Goal: Complete application form: Complete application form

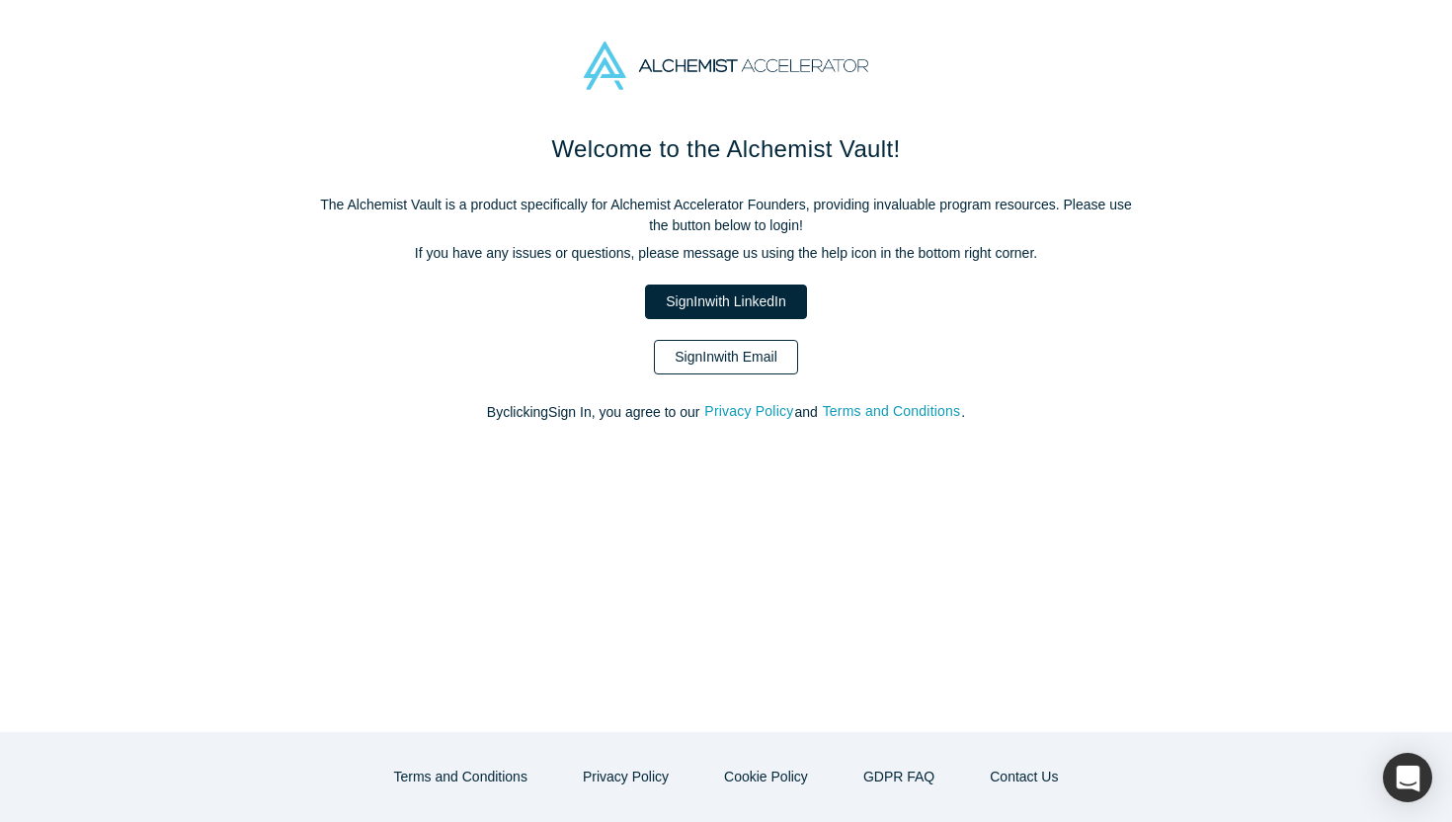
click at [721, 353] on link "Sign In with Email" at bounding box center [726, 357] width 144 height 35
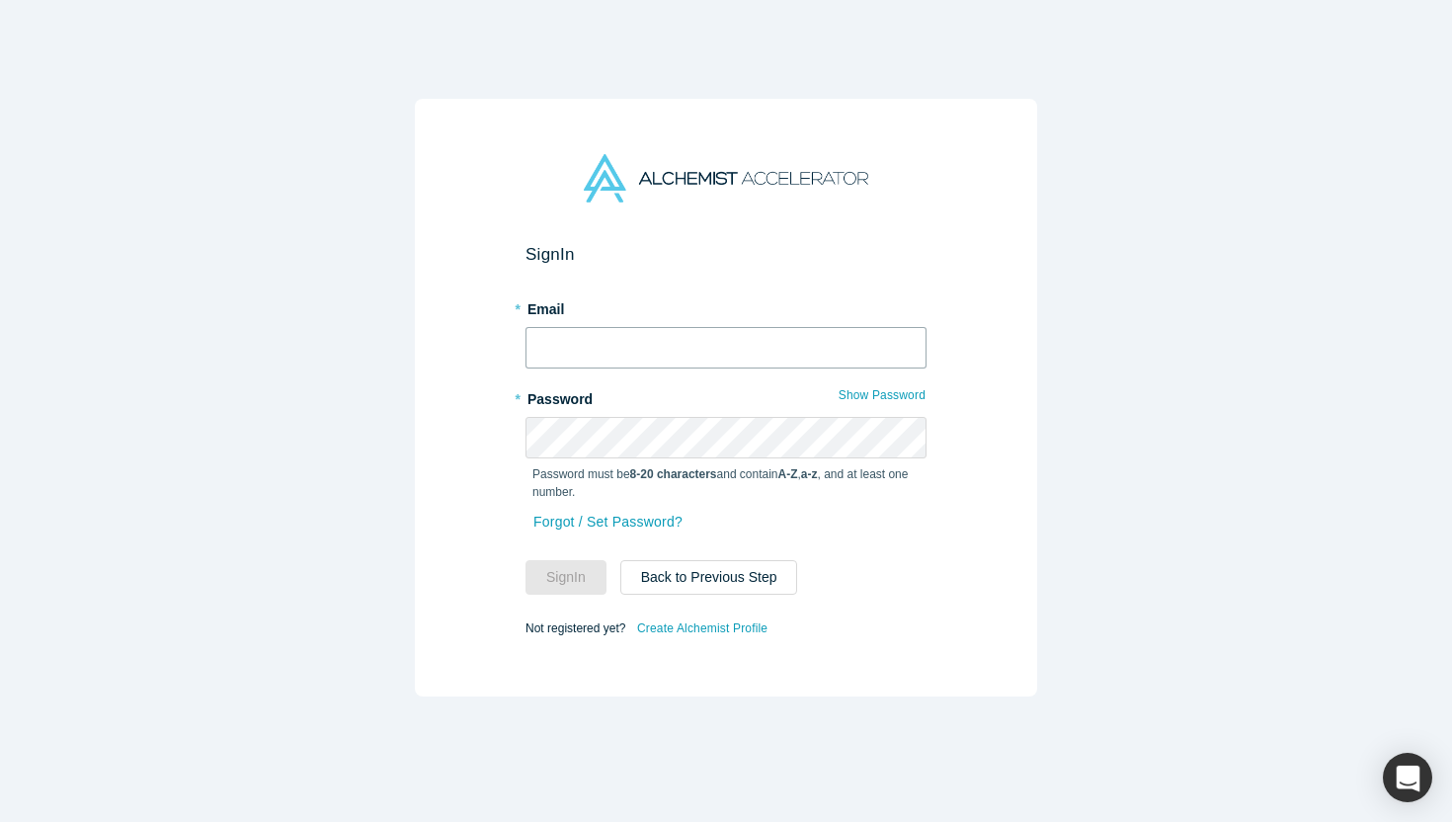
click at [709, 354] on input "text" at bounding box center [725, 347] width 401 height 41
type input "[EMAIL_ADDRESS][DOMAIN_NAME]"
click at [665, 523] on link "Forgot / Set Password?" at bounding box center [607, 522] width 151 height 35
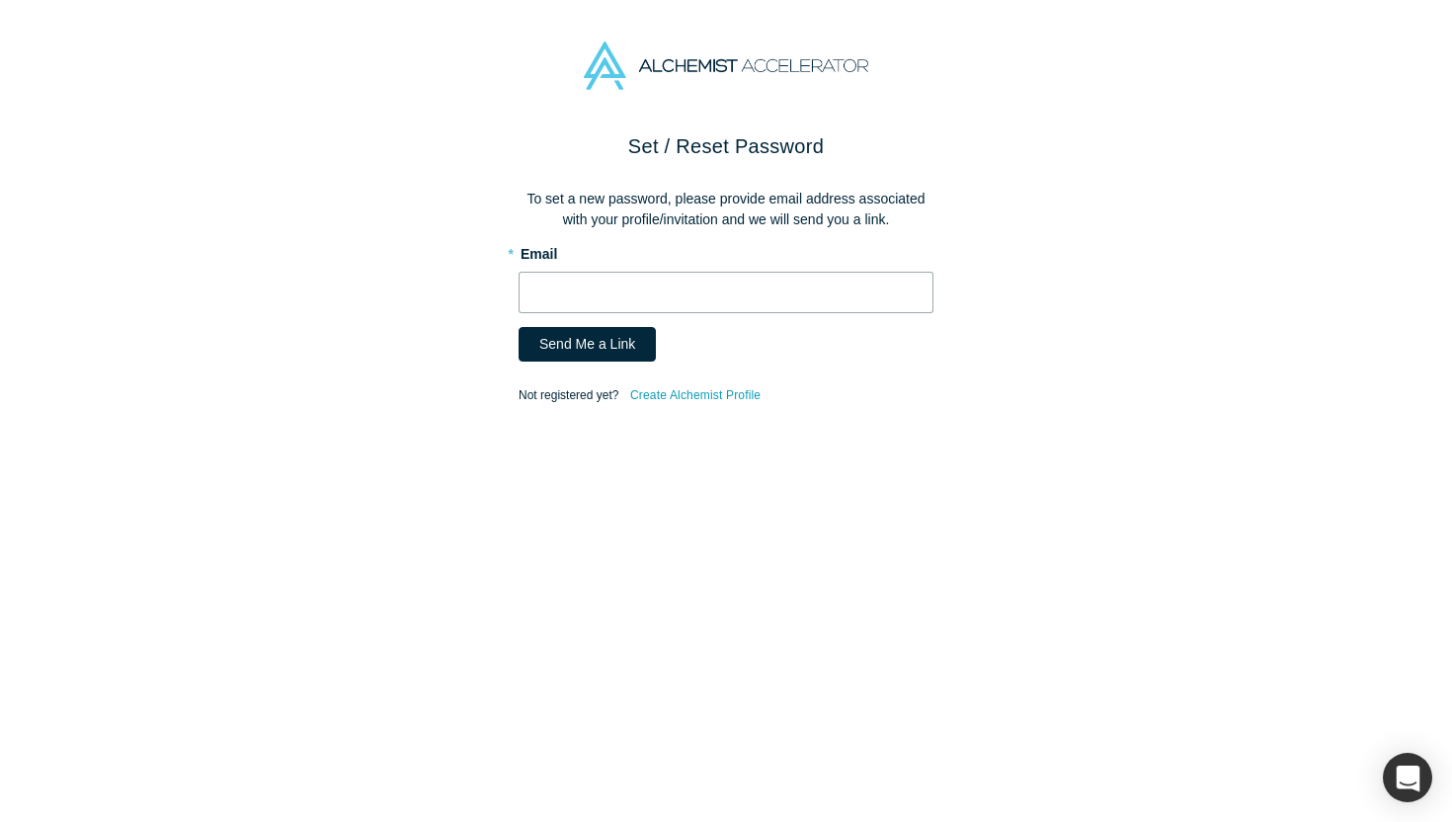
click at [705, 307] on input "text" at bounding box center [725, 292] width 415 height 41
type input "[EMAIL_ADDRESS][DOMAIN_NAME]"
click at [604, 348] on button "Send Me a Link" at bounding box center [586, 344] width 137 height 35
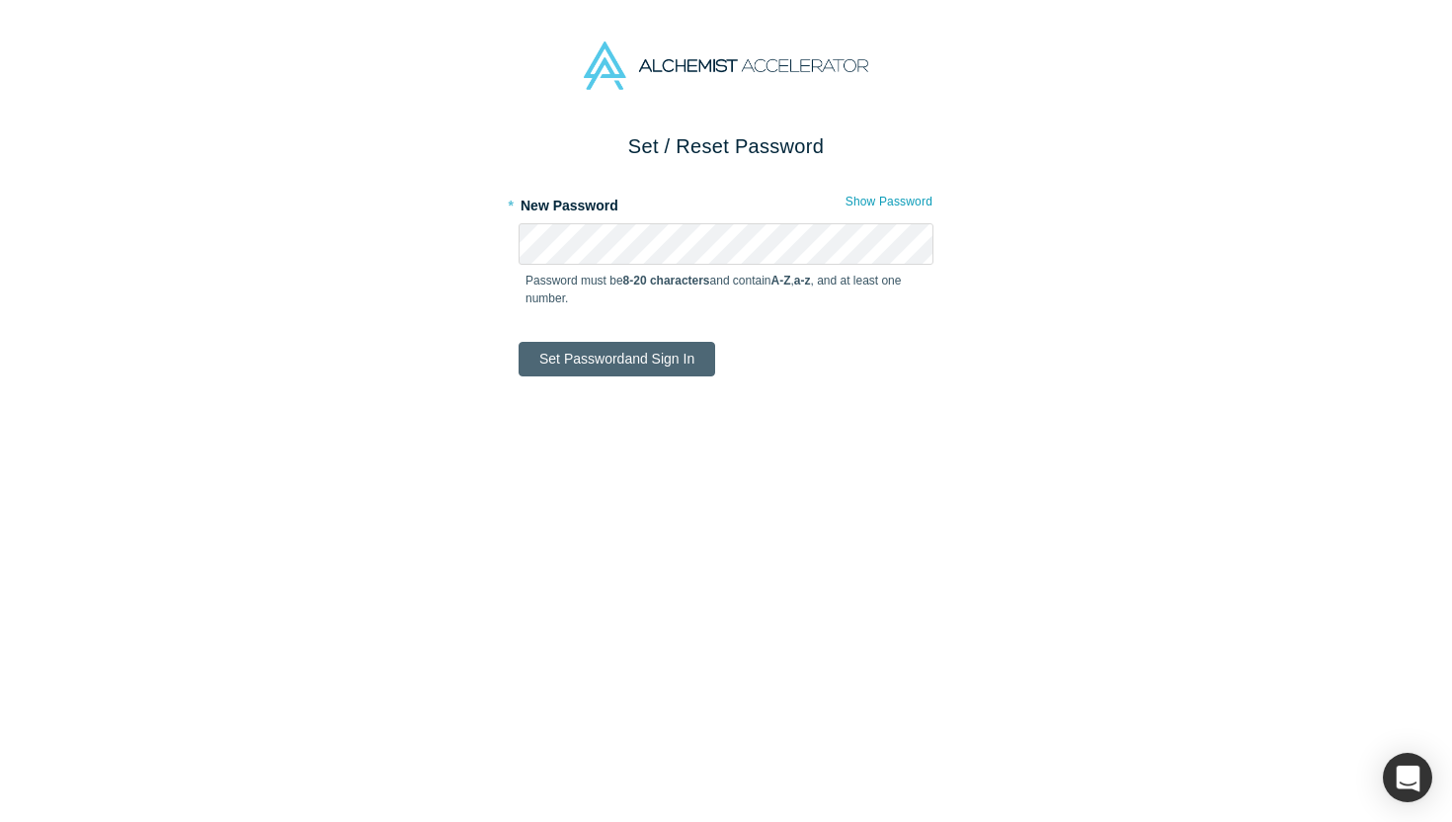
click at [680, 353] on button "Set Password and Sign In" at bounding box center [616, 359] width 196 height 35
click at [652, 351] on button "Set Password and Sign In" at bounding box center [616, 359] width 196 height 35
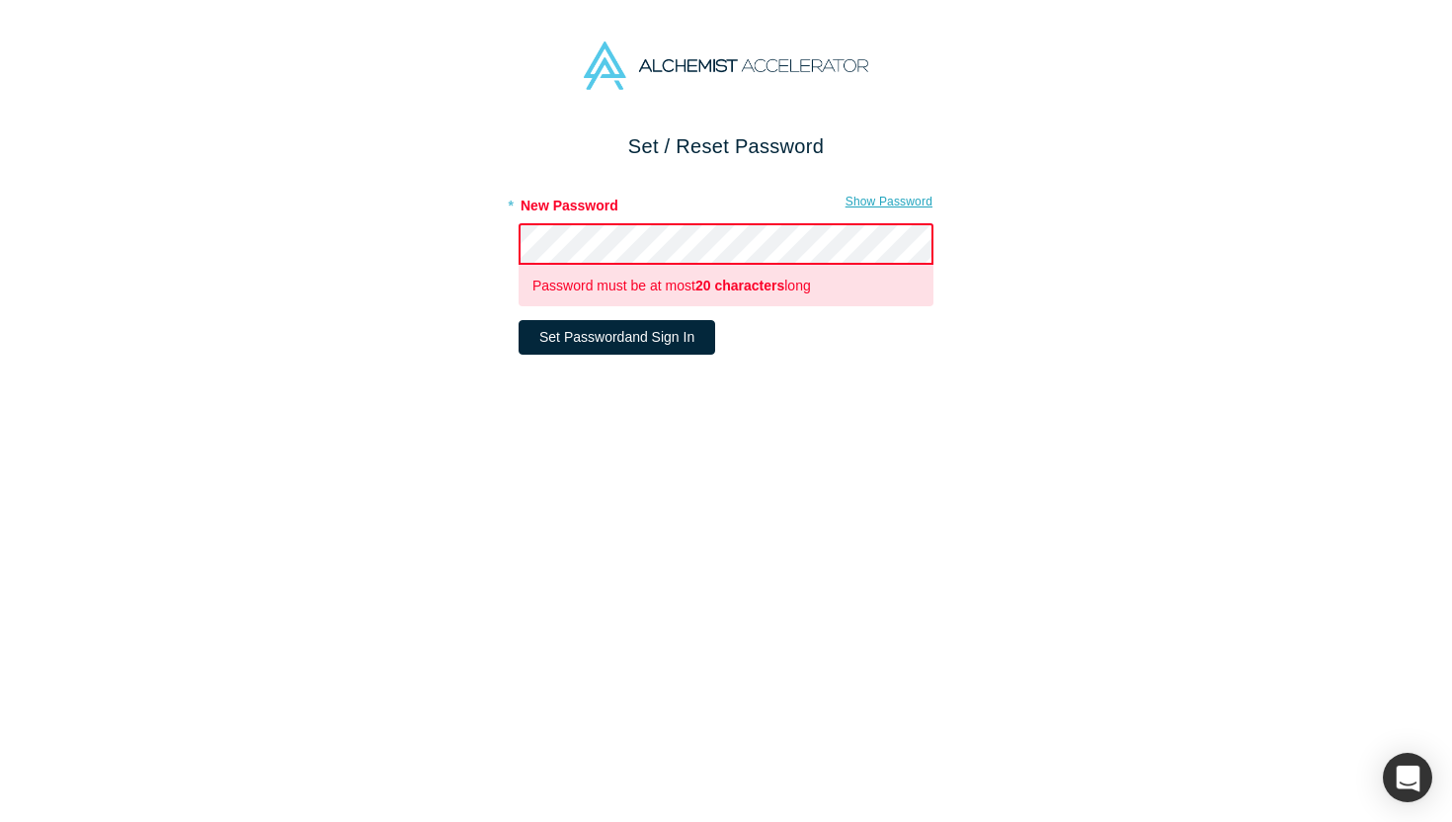
click at [890, 206] on button "Show Password" at bounding box center [888, 202] width 89 height 26
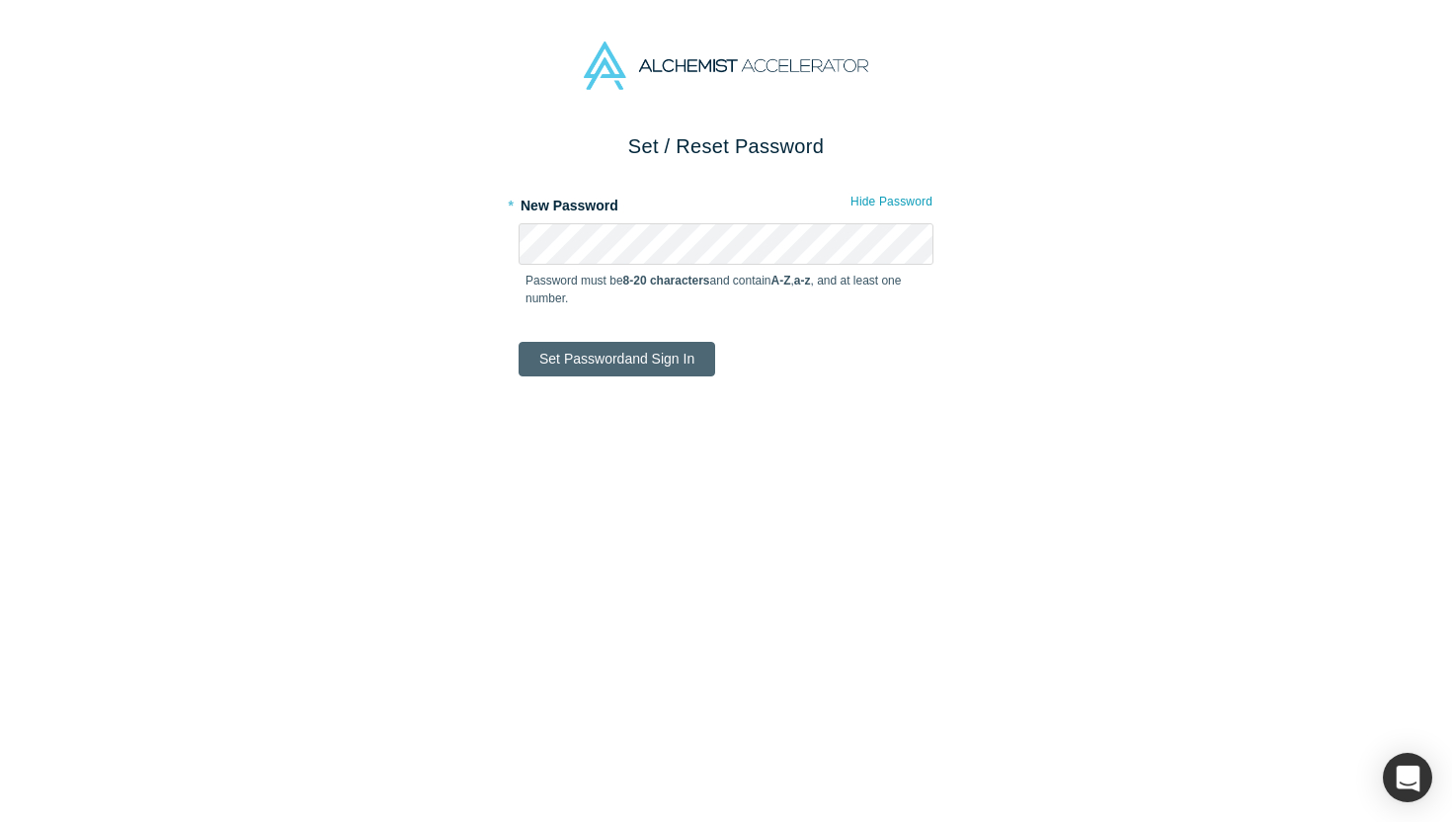
click at [647, 357] on button "Set Password and Sign In" at bounding box center [616, 359] width 196 height 35
click at [591, 359] on button "Set Password and Sign In" at bounding box center [616, 359] width 196 height 35
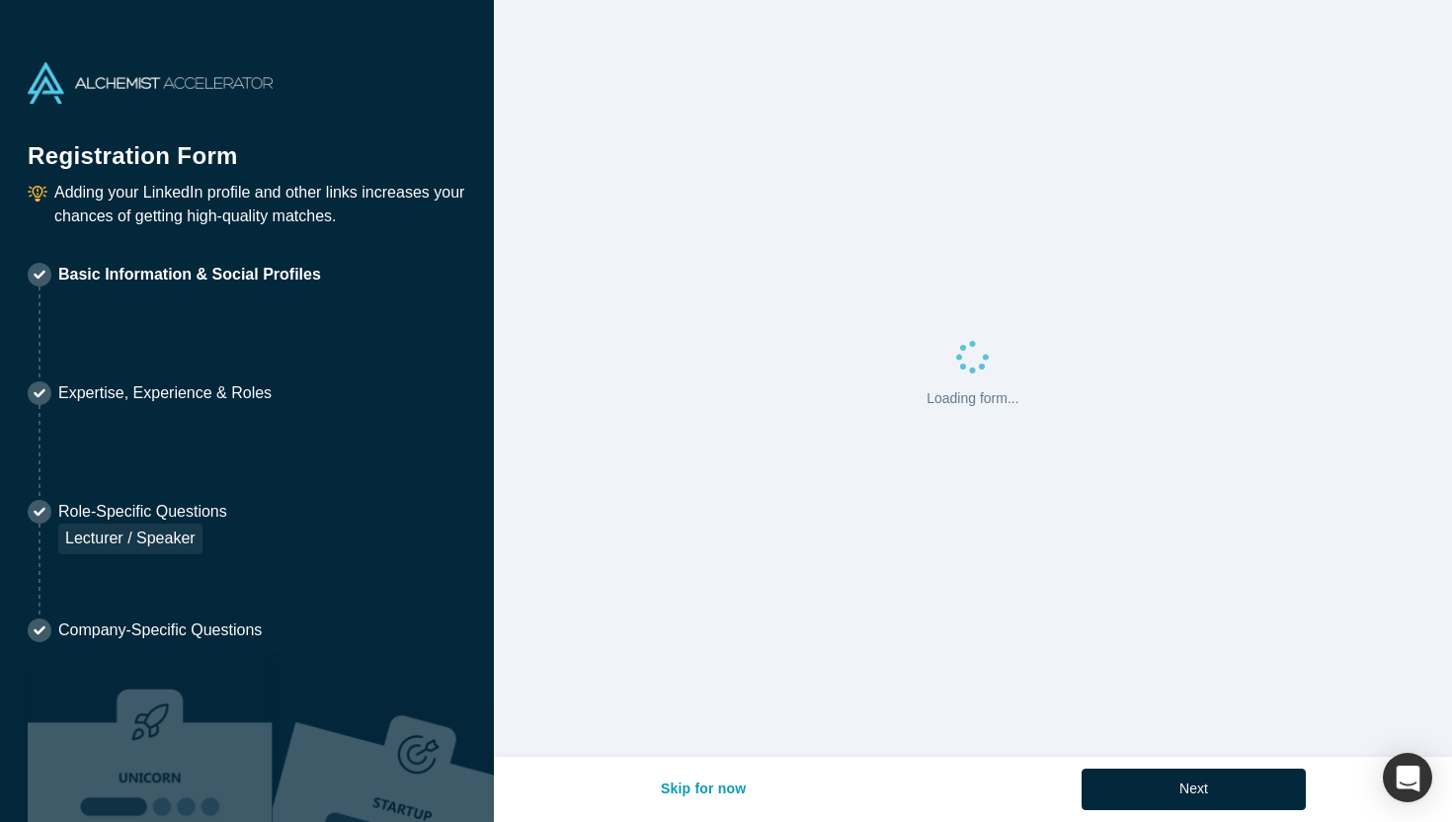
select select "US"
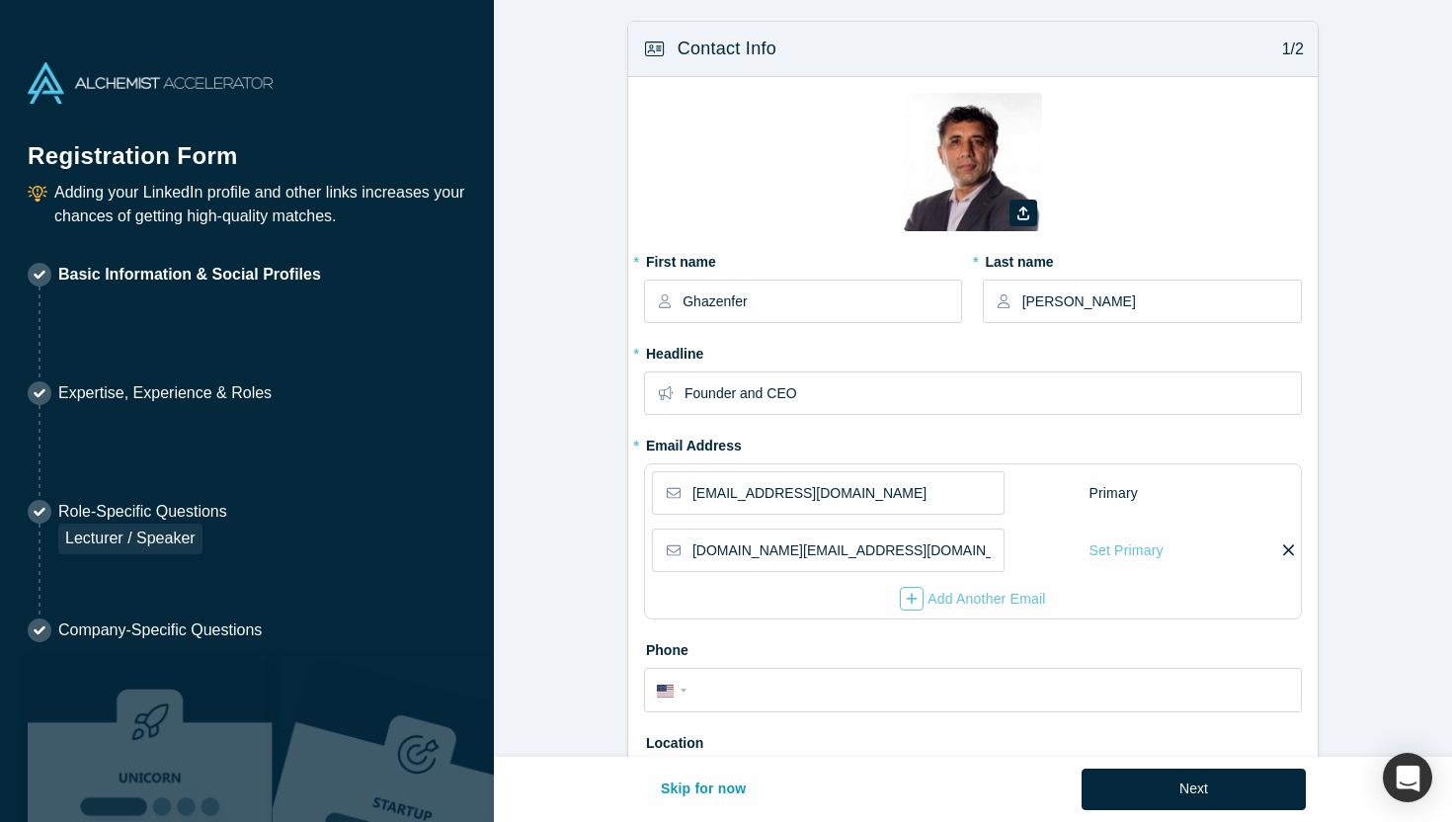
type input "Reston, [GEOGRAPHIC_DATA], [GEOGRAPHIC_DATA]"
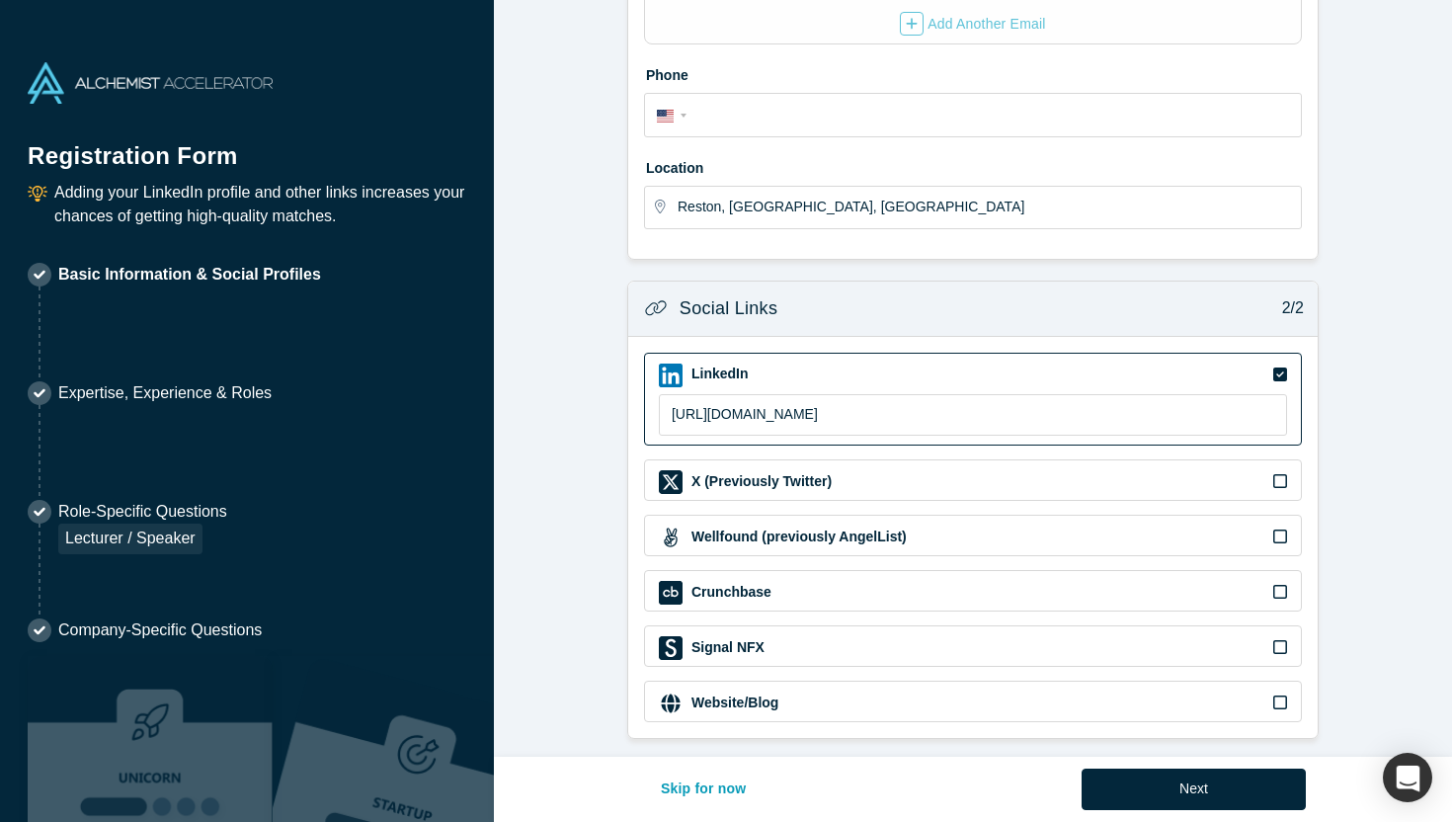
scroll to position [586, 0]
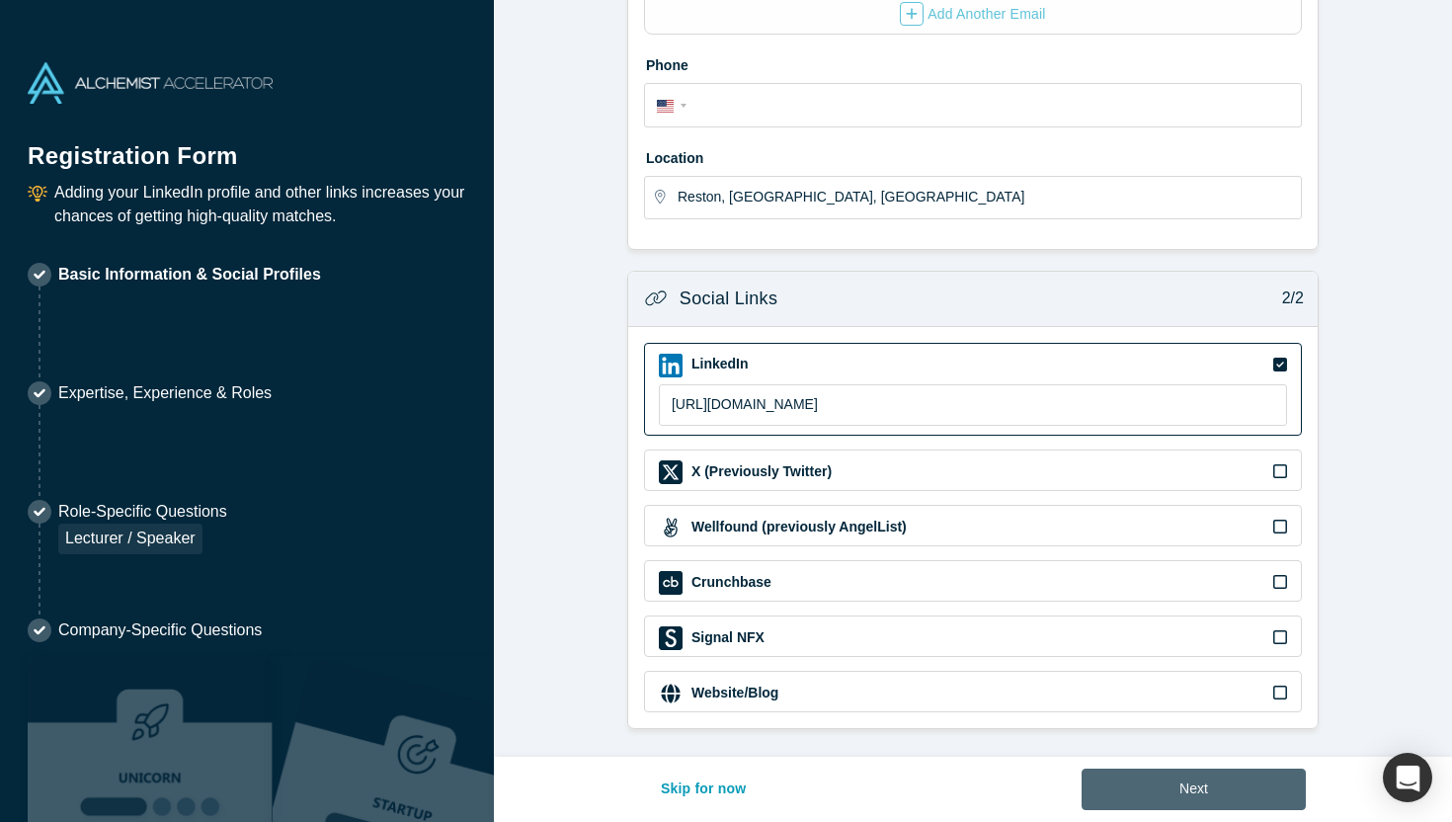
click at [1204, 776] on button "Next" at bounding box center [1193, 788] width 224 height 41
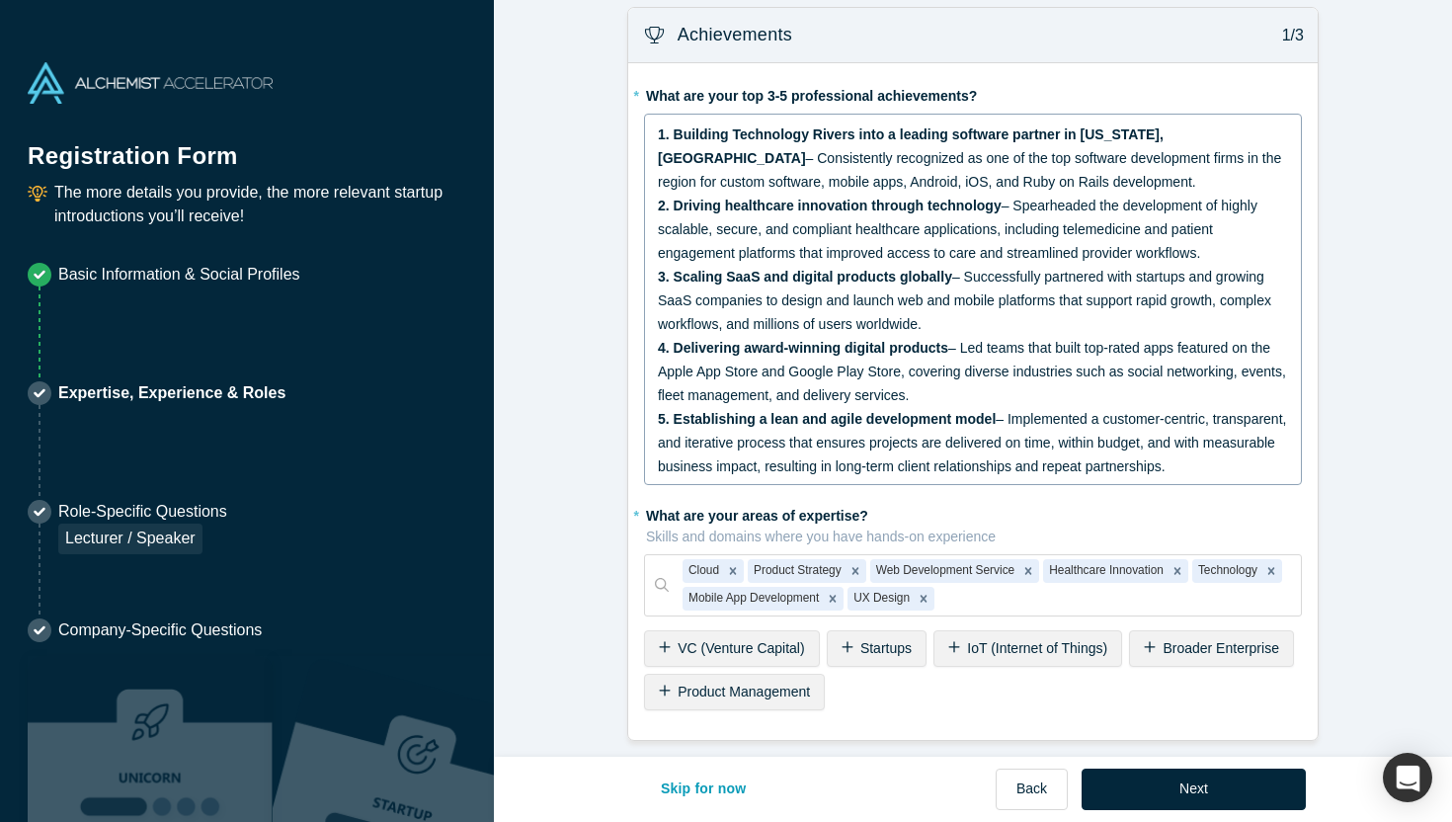
scroll to position [18, 0]
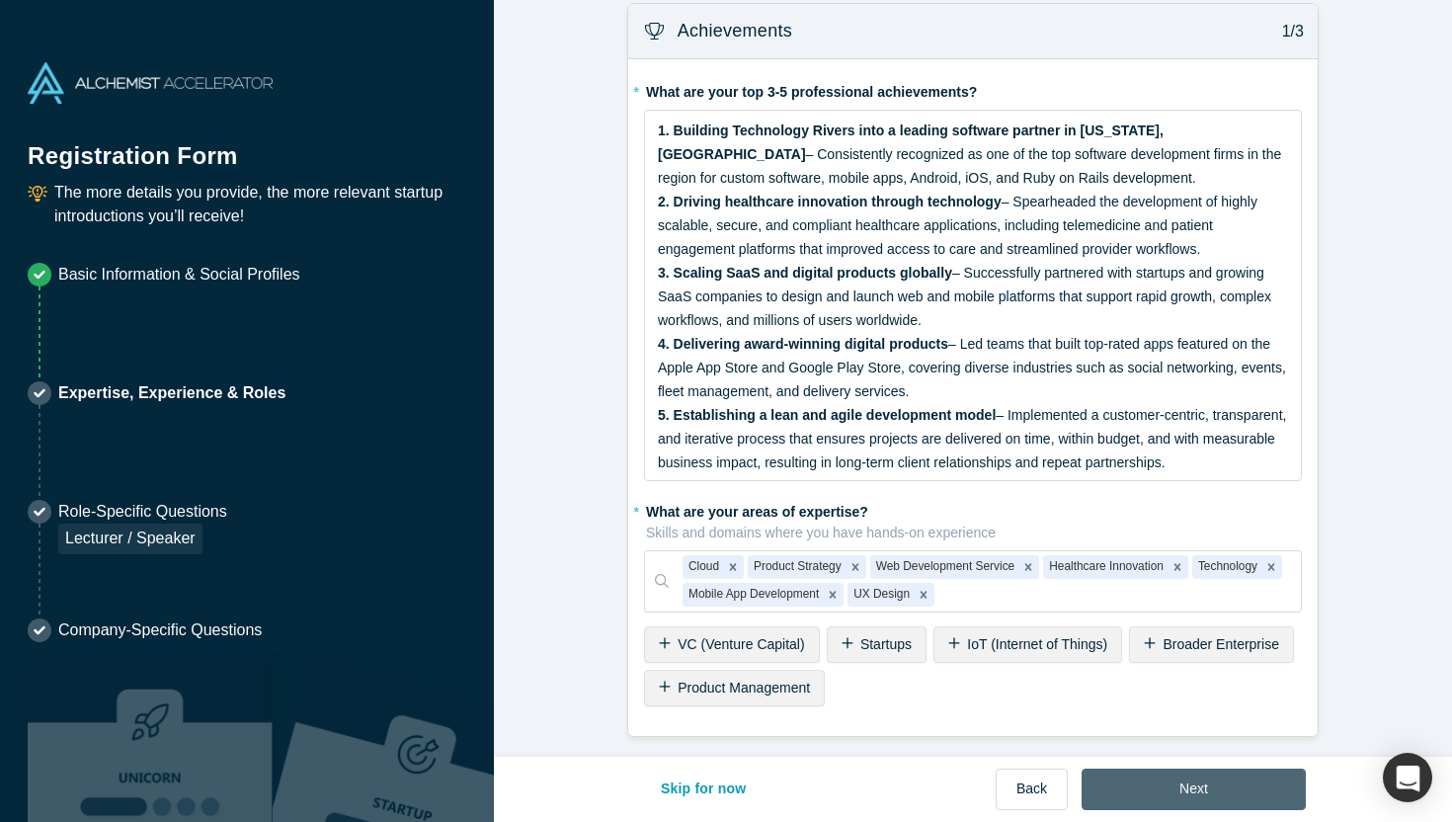
click at [1201, 768] on button "Next" at bounding box center [1193, 788] width 224 height 41
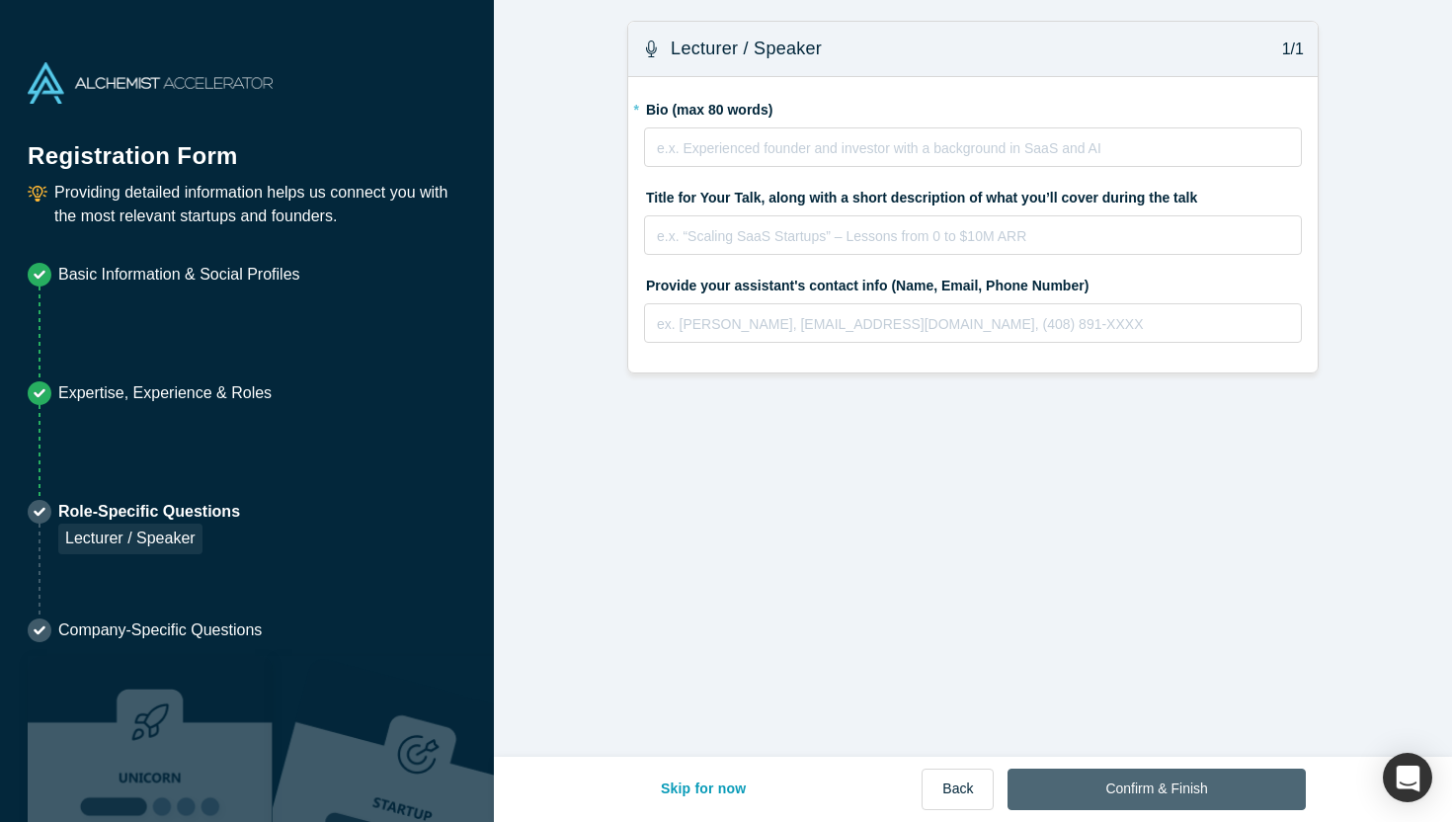
scroll to position [0, 0]
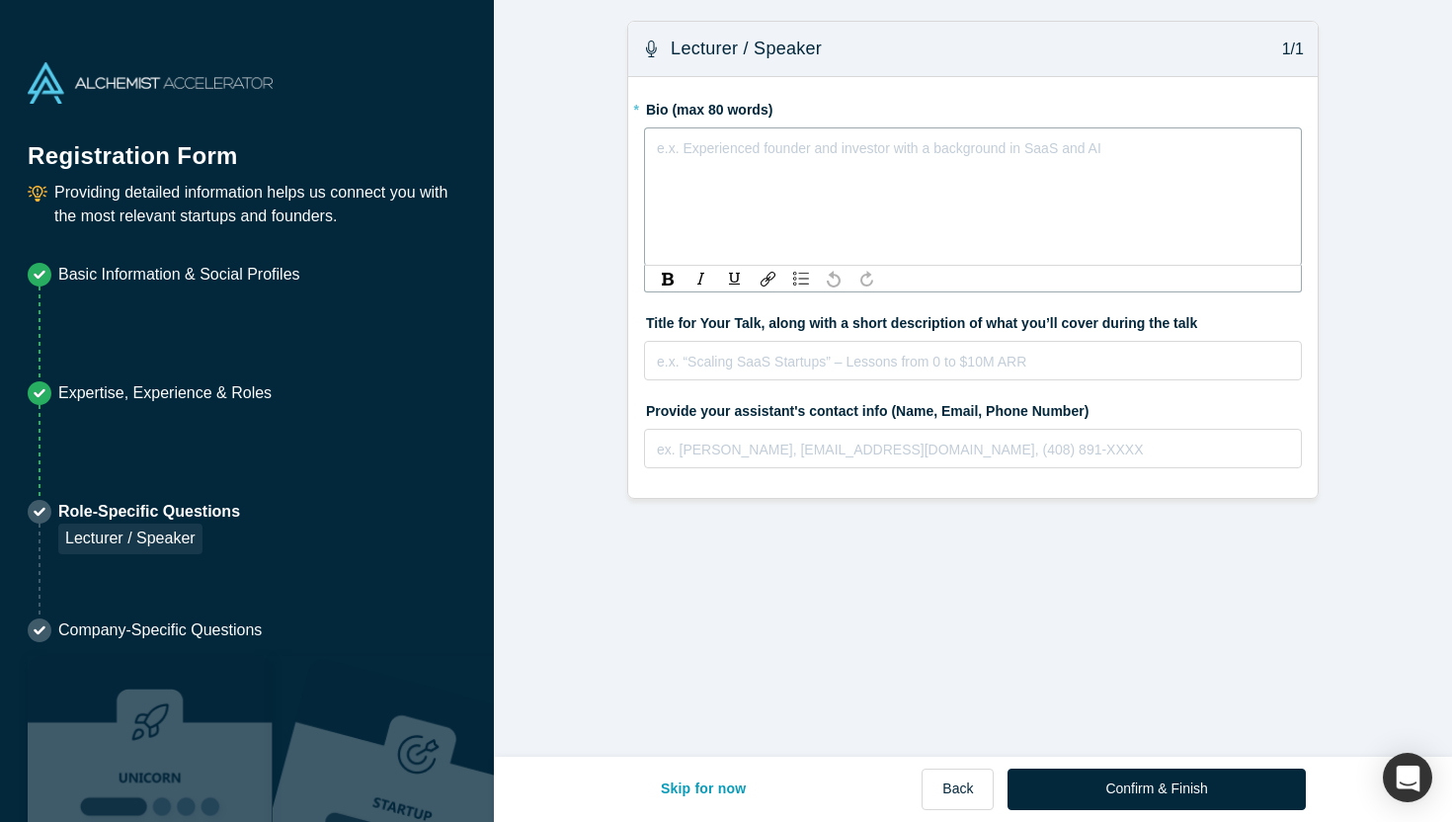
click at [833, 149] on div "rdw-editor" at bounding box center [973, 148] width 631 height 24
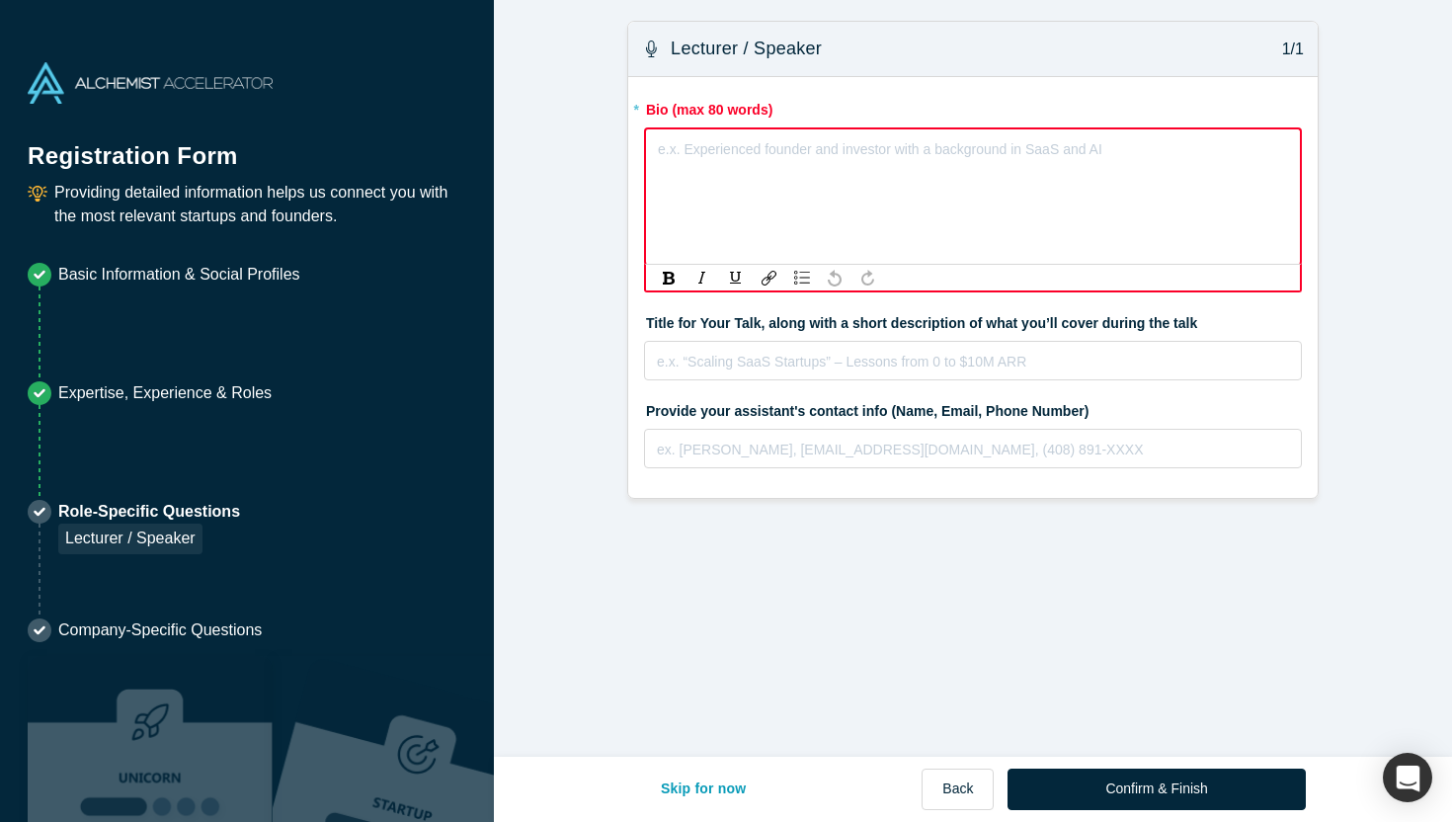
click at [859, 177] on div "e.x. Experienced founder and investor with a background in SaaS and AI" at bounding box center [973, 196] width 658 height 138
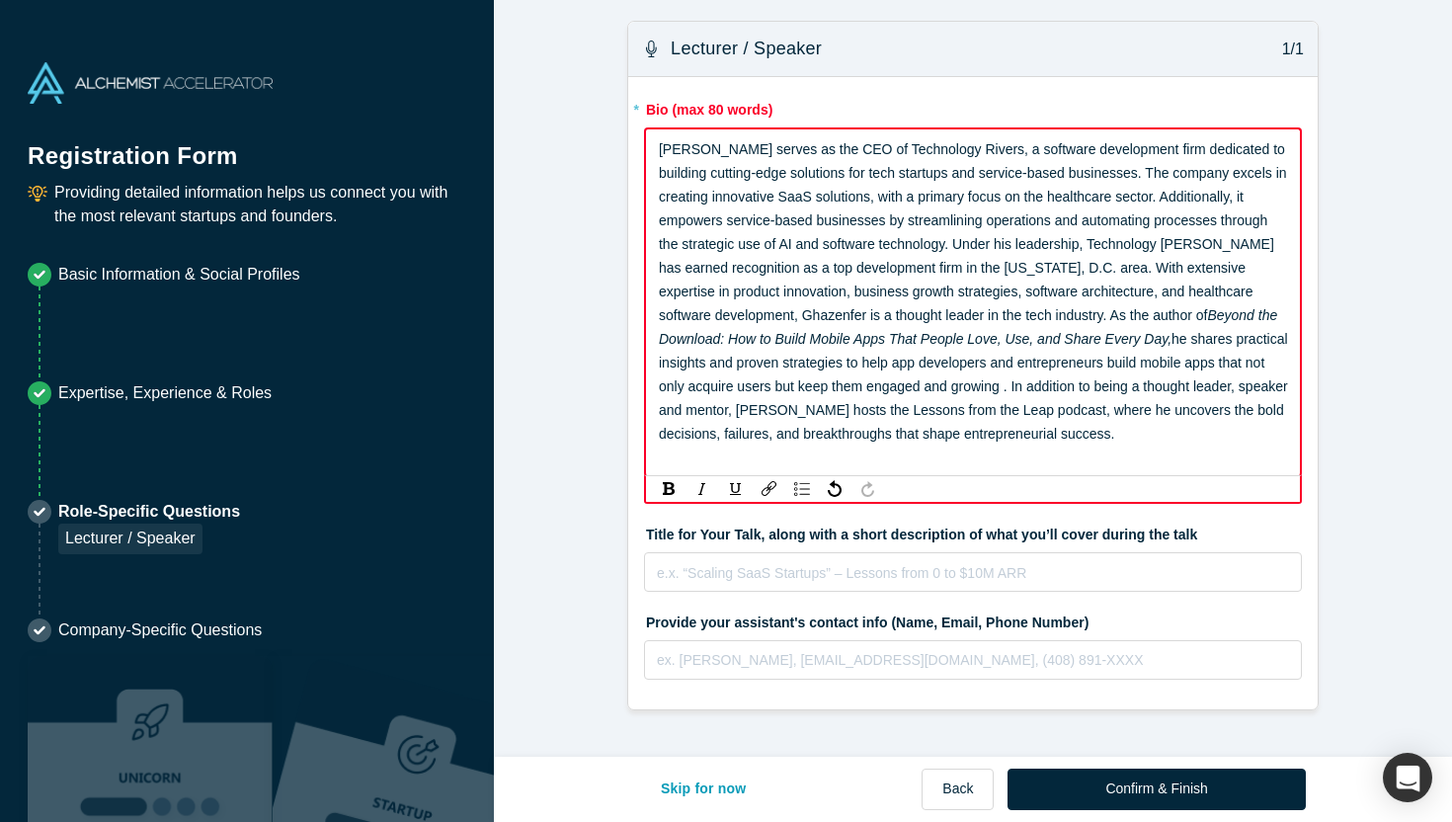
click at [1179, 431] on div "[PERSON_NAME] serves as the CEO of Technology Rivers, a software development fi…" at bounding box center [973, 291] width 629 height 308
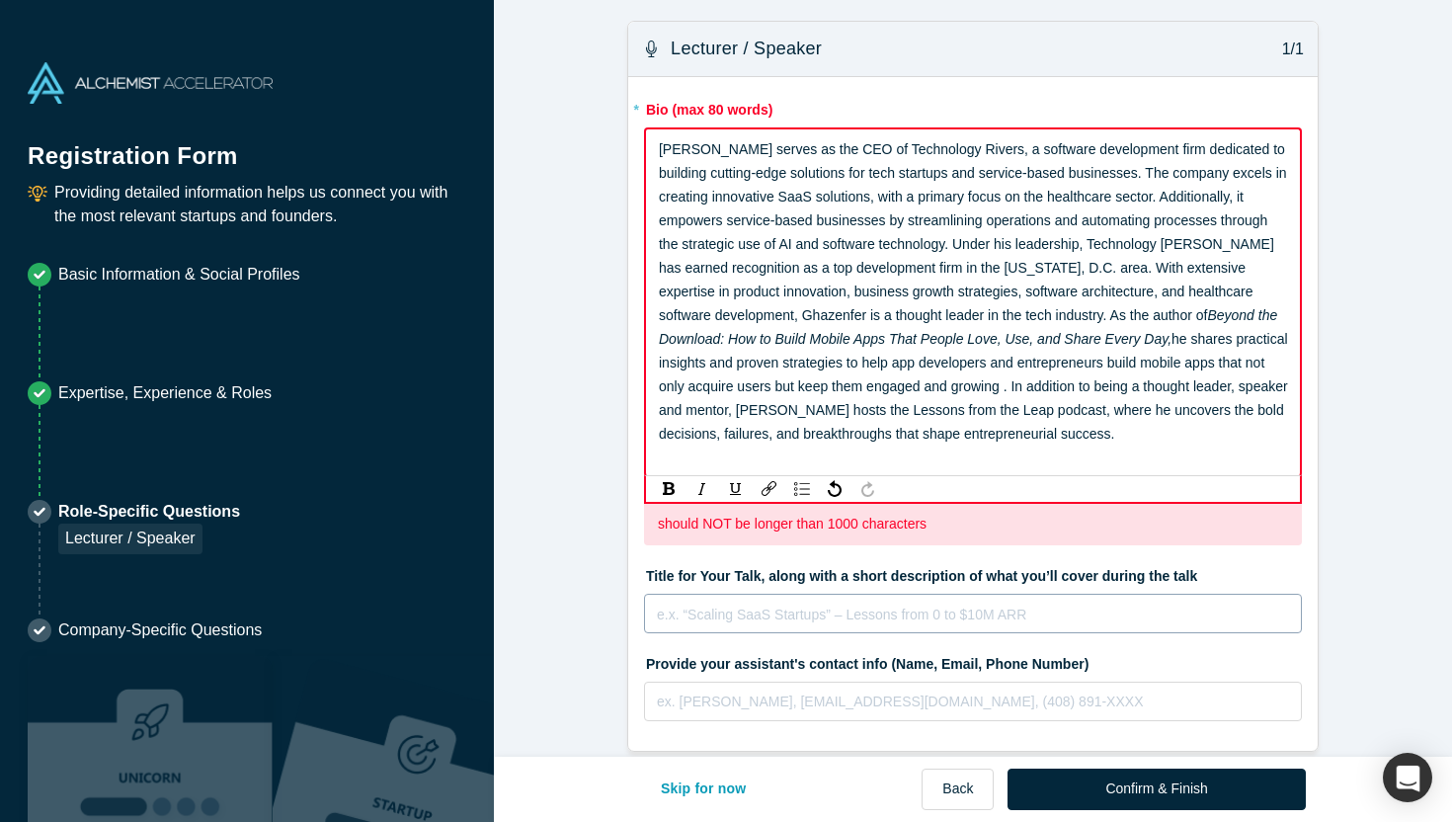
click at [1128, 617] on div "rdw-editor" at bounding box center [973, 614] width 631 height 24
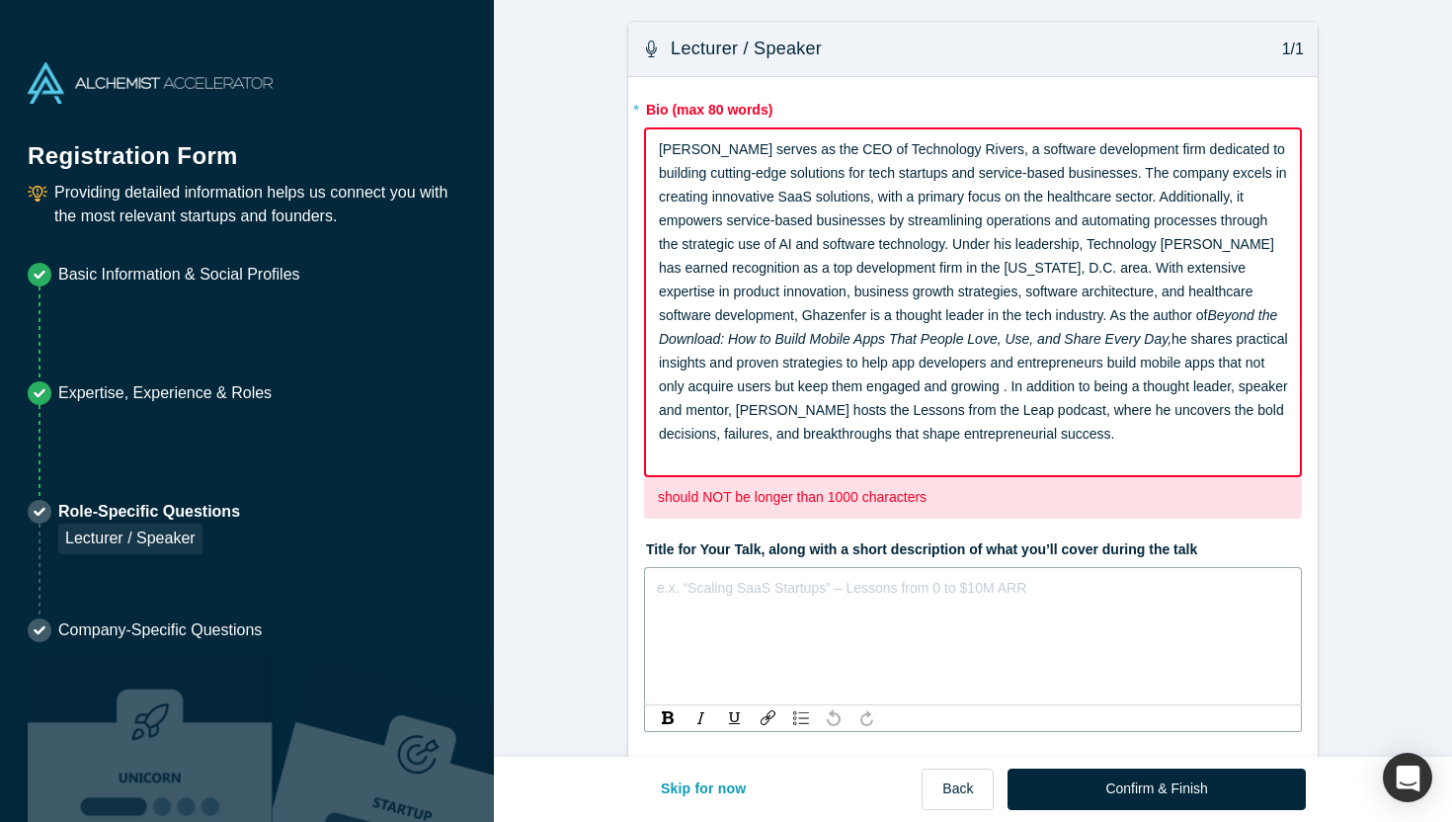
click at [1155, 422] on div "[PERSON_NAME] serves as the CEO of Technology Rivers, a software development fi…" at bounding box center [973, 291] width 629 height 308
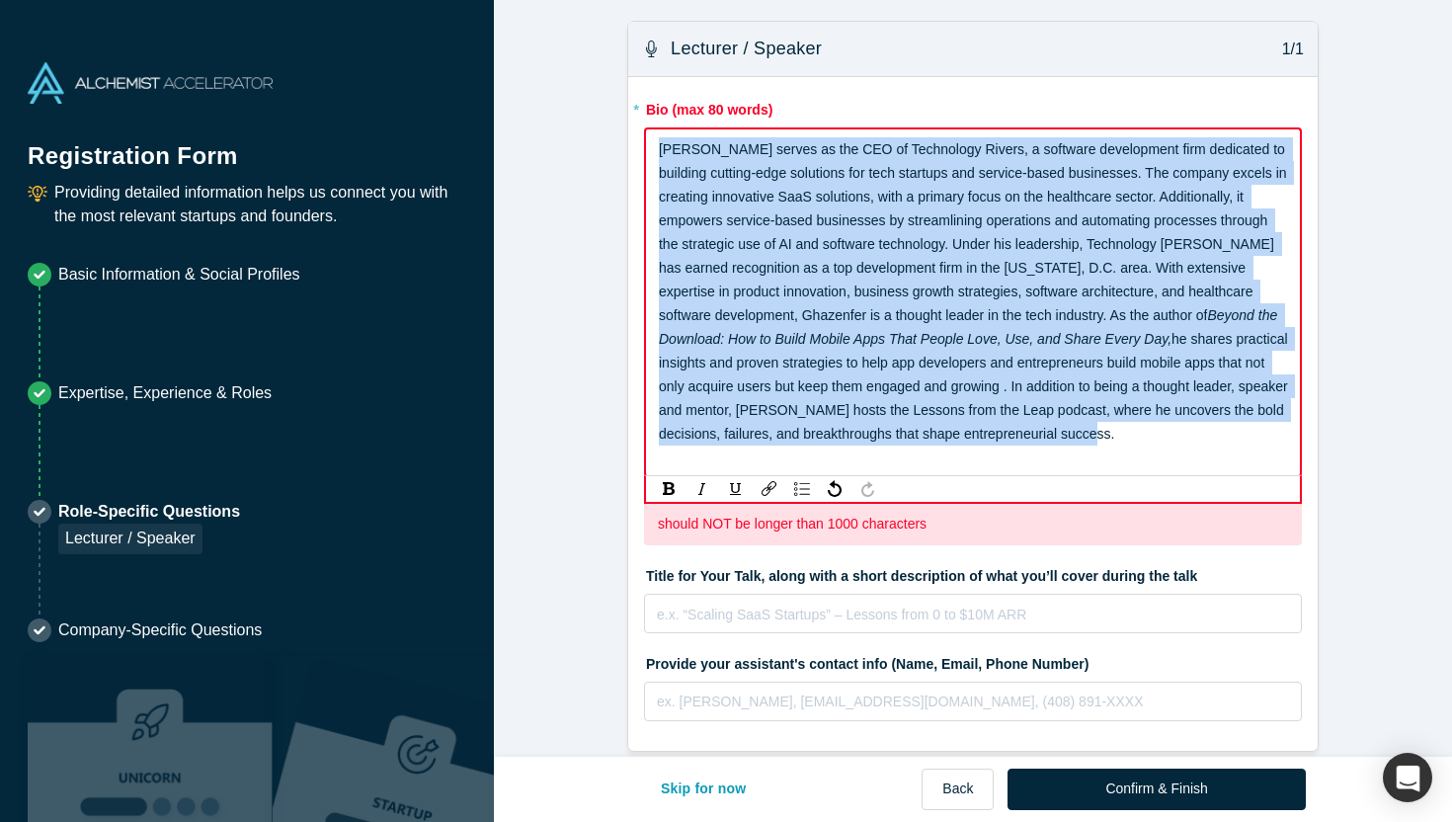
drag, startPoint x: 1190, startPoint y: 434, endPoint x: 630, endPoint y: 133, distance: 635.7
click at [630, 133] on div "* Bio (max 80 words) [PERSON_NAME] serves as the CEO of Technology Rivers, a so…" at bounding box center [972, 413] width 689 height 673
copy div "[PERSON_NAME] serves as the CEO of Technology Rivers, a software development fi…"
drag, startPoint x: 1203, startPoint y: 433, endPoint x: 618, endPoint y: 6, distance: 724.2
click at [618, 6] on div "Lecturer / Speaker 1/1 * Bio (max 80 words) [PERSON_NAME] serves as the CEO of …" at bounding box center [973, 378] width 958 height 756
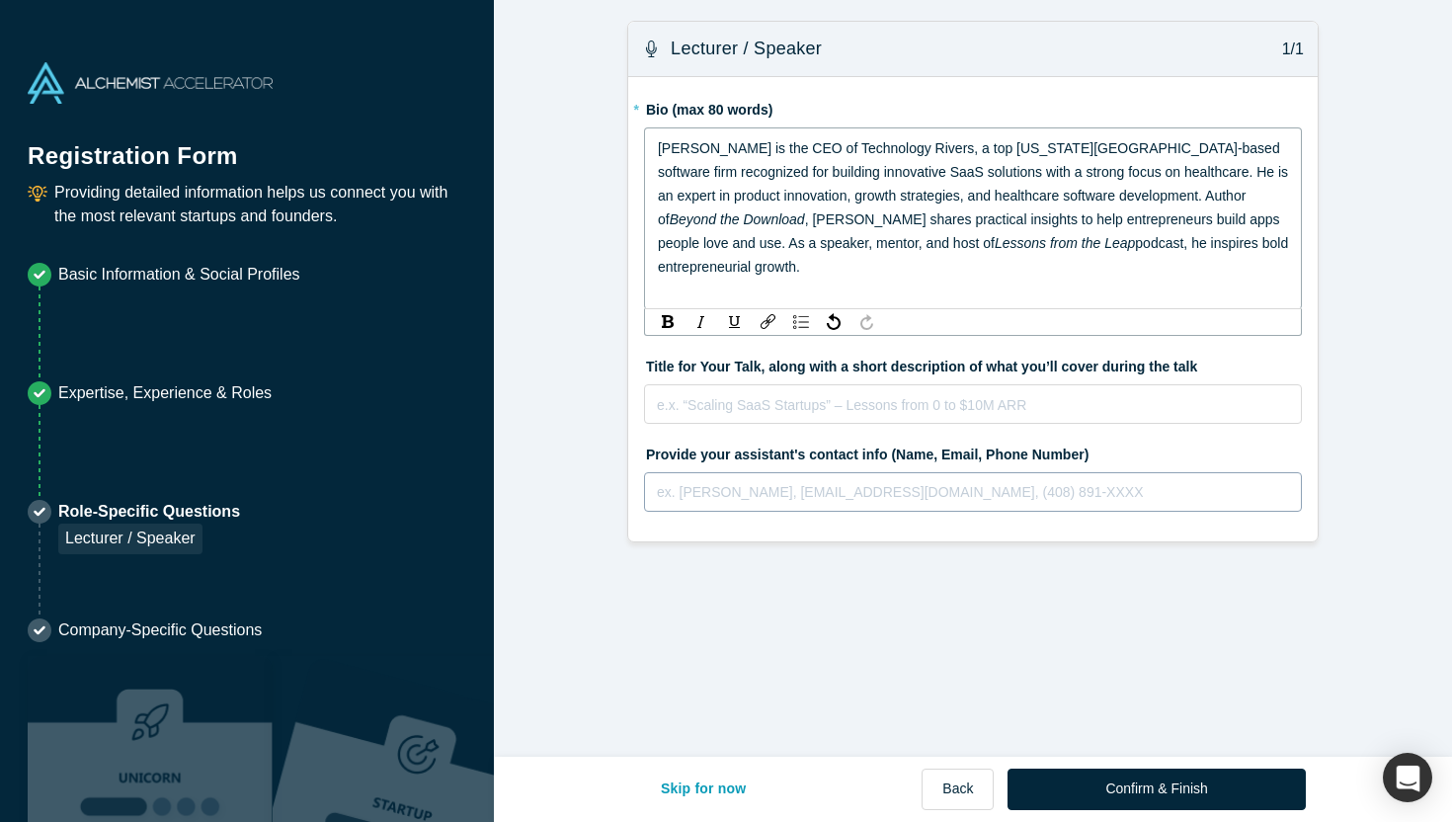
click at [797, 498] on div "ex. [PERSON_NAME], [EMAIL_ADDRESS][DOMAIN_NAME], (408) 891-XXXX" at bounding box center [973, 491] width 658 height 39
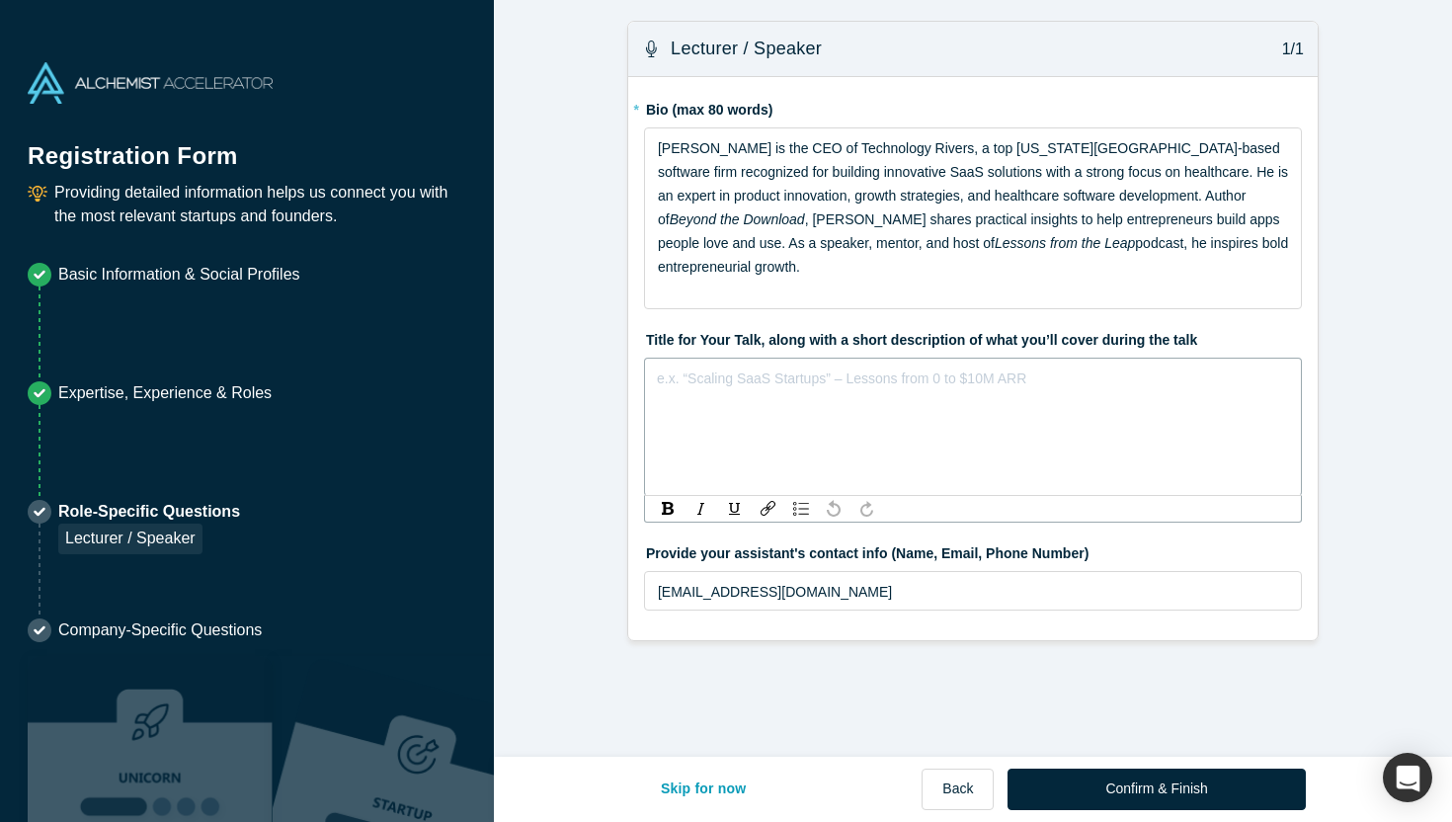
click at [862, 374] on div "rdw-editor" at bounding box center [973, 378] width 631 height 24
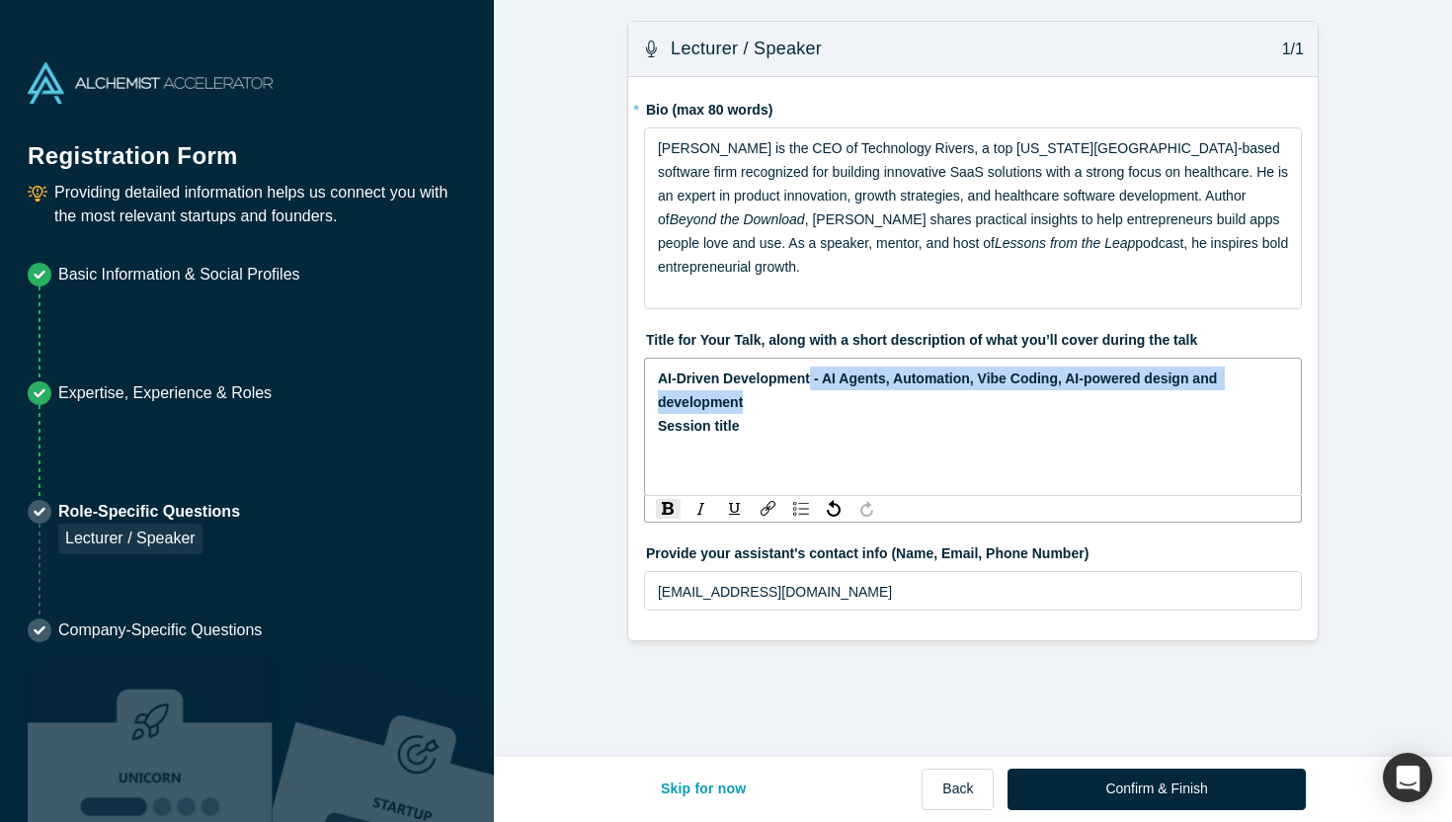
drag, startPoint x: 811, startPoint y: 375, endPoint x: 854, endPoint y: 395, distance: 47.7
click at [854, 395] on div "AI-Driven Development - AI Agents, Automation, Vibe Coding, AI-powered design a…" at bounding box center [973, 389] width 631 height 47
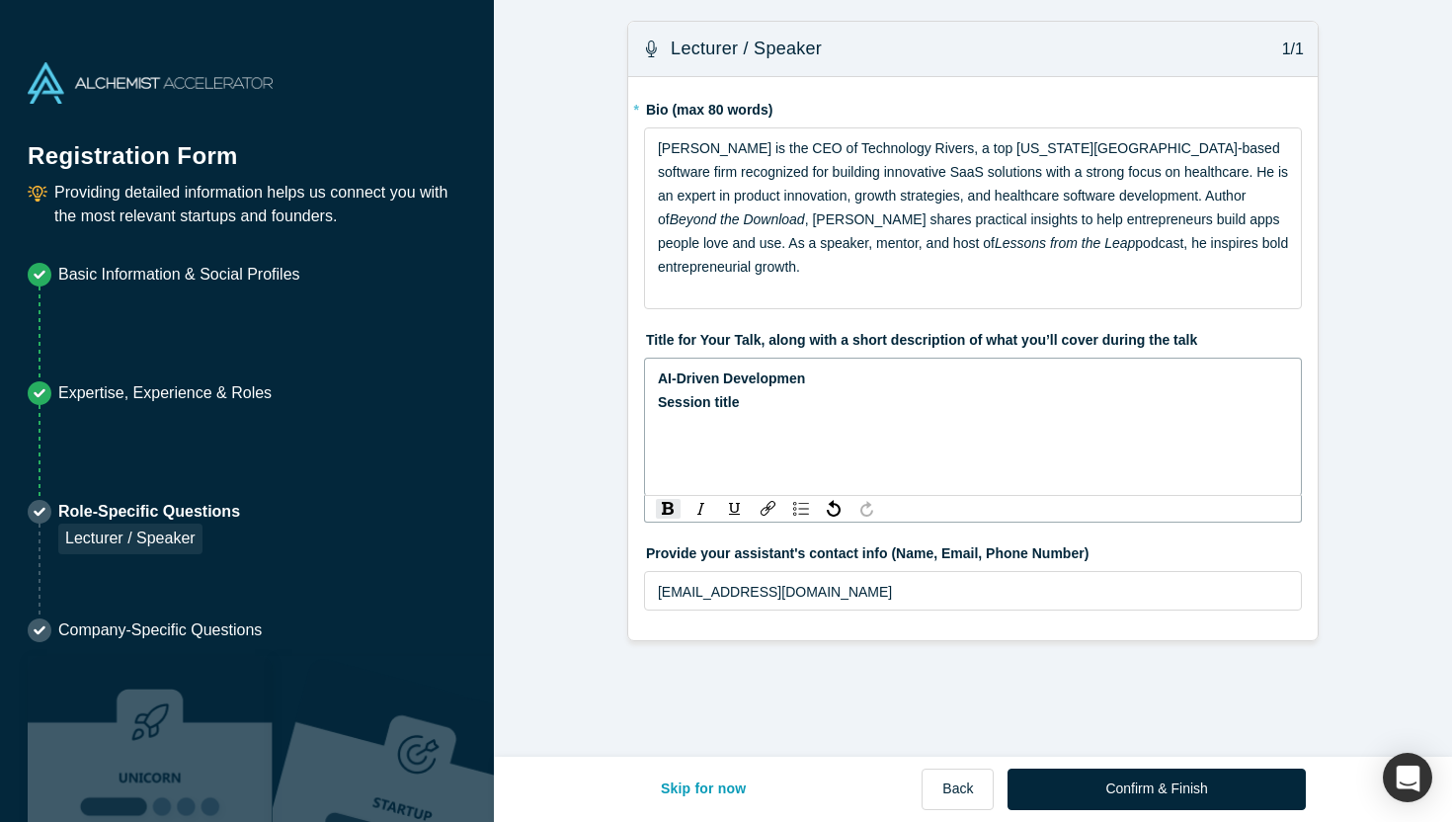
click at [807, 407] on div "Session title" at bounding box center [973, 402] width 631 height 24
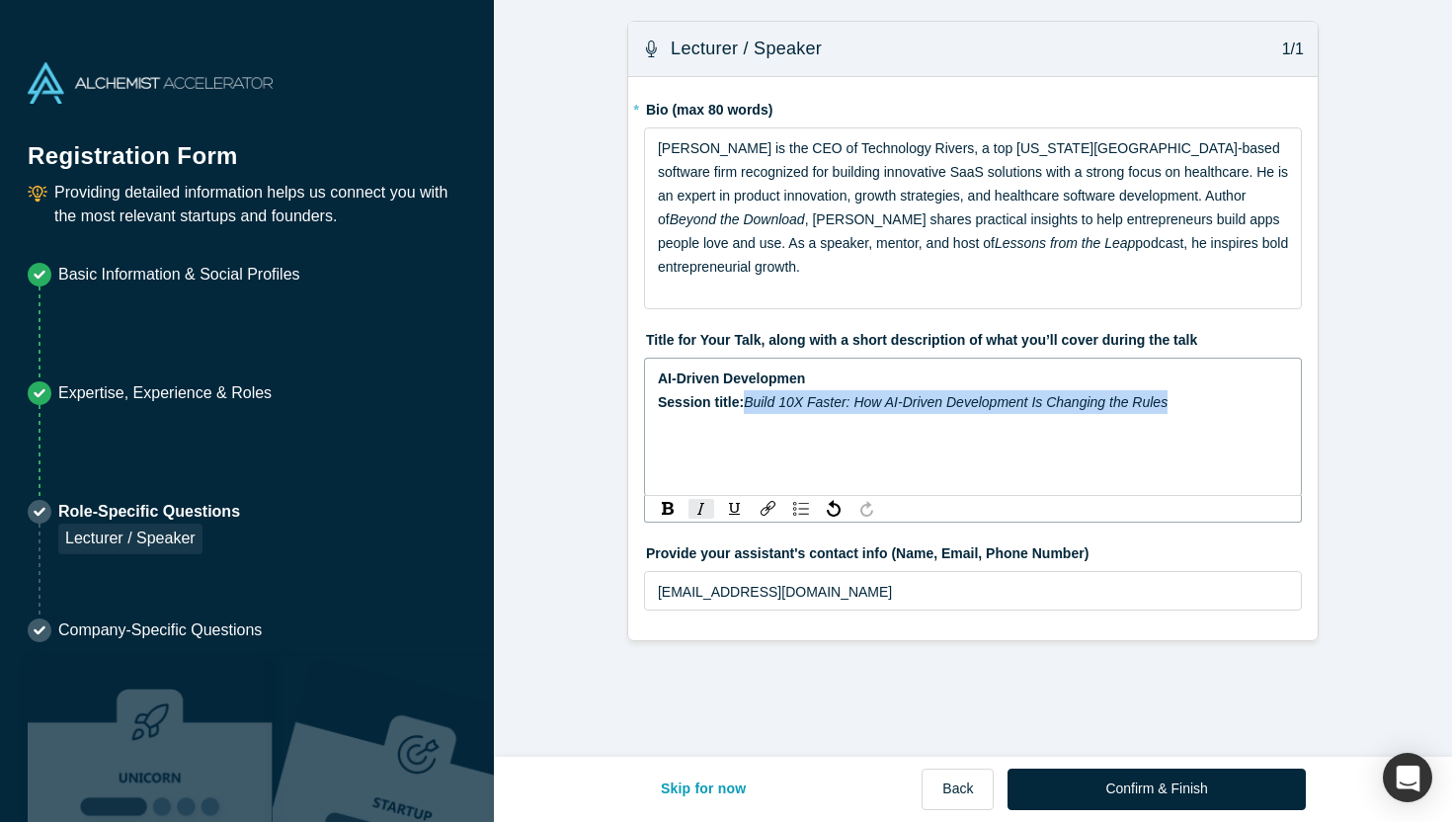
drag, startPoint x: 746, startPoint y: 400, endPoint x: 642, endPoint y: 412, distance: 105.3
click at [641, 412] on div "* Bio (max 80 words) [PERSON_NAME] is the CEO of Technology Rivers, a top [US_S…" at bounding box center [972, 358] width 689 height 563
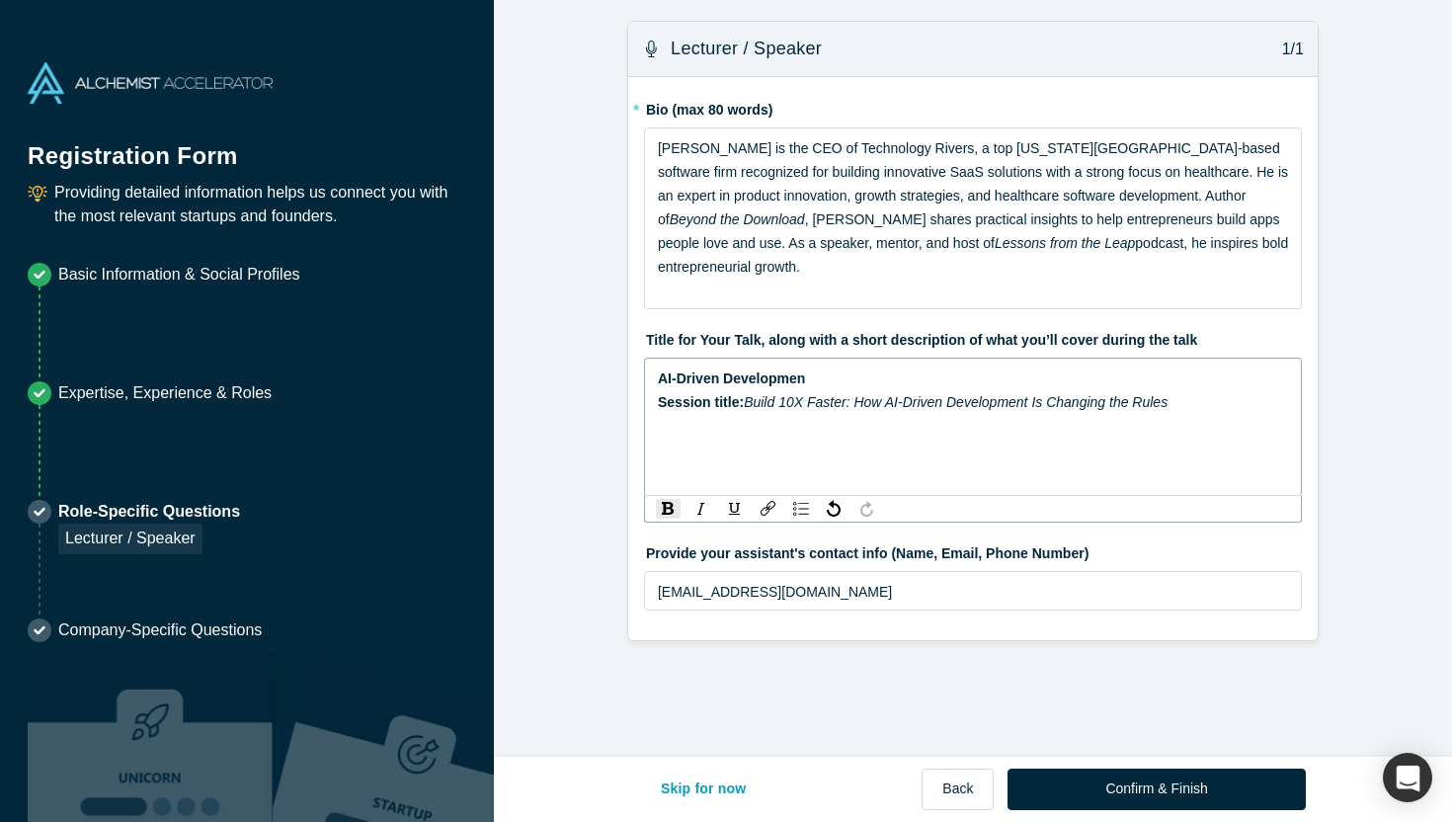
click at [745, 409] on span "Build 10X Faster: How AI-Driven Development Is Changing the Rules" at bounding box center [956, 402] width 424 height 16
drag, startPoint x: 744, startPoint y: 404, endPoint x: 660, endPoint y: 404, distance: 83.9
click at [660, 404] on span "Session title:" at bounding box center [701, 402] width 86 height 16
click at [821, 370] on div "AI-Driven Developmen" at bounding box center [973, 378] width 631 height 24
click at [1121, 401] on div "Build 10X Faster: How AI-Driven Development Is Changing the Rules" at bounding box center [973, 402] width 631 height 24
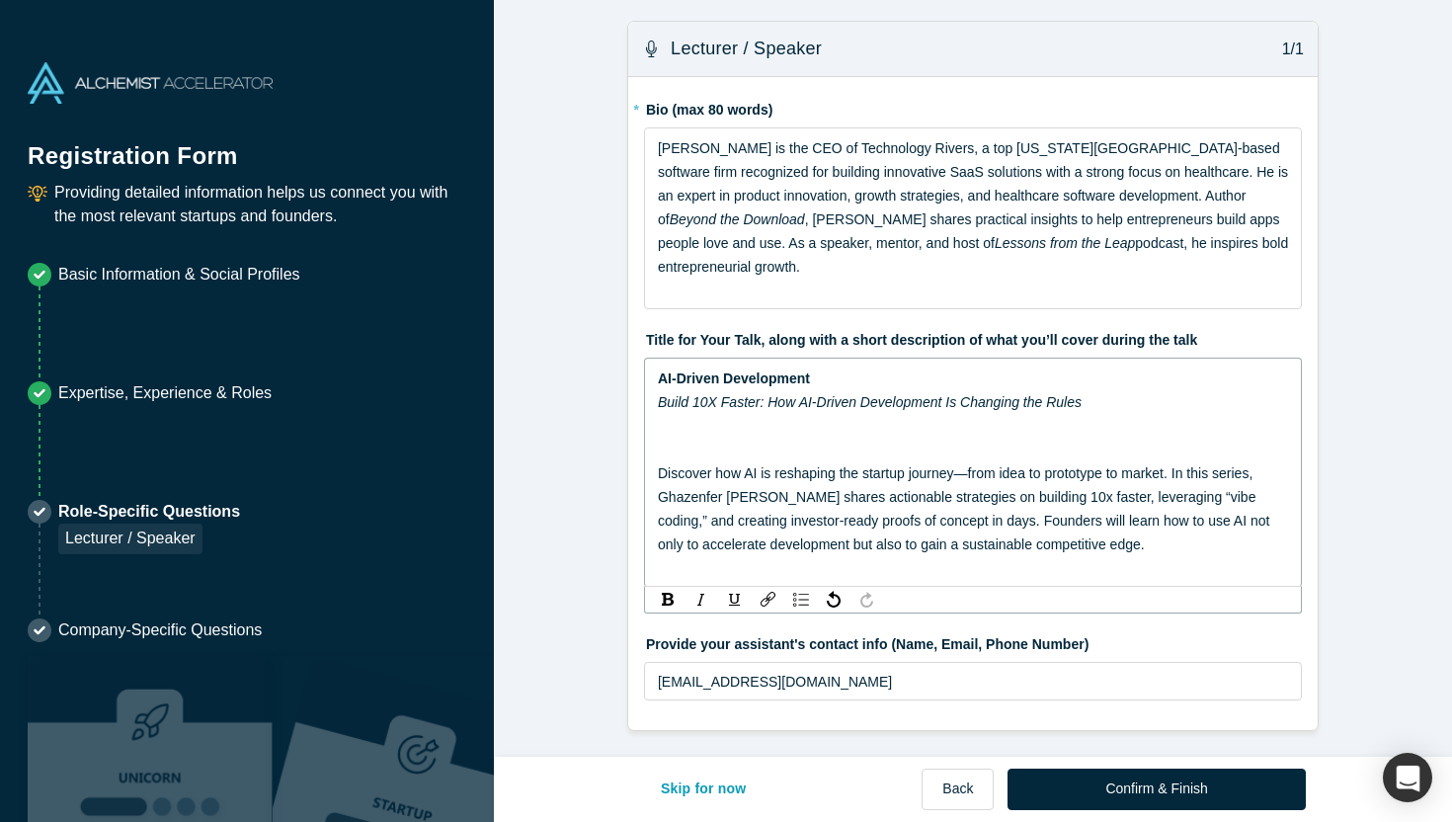
click at [837, 375] on div "AI-Driven Development" at bounding box center [973, 378] width 631 height 24
click at [873, 385] on div "AI-Driven Development" at bounding box center [973, 378] width 631 height 24
click at [828, 374] on span "AI-Driven Development - Automation, Vibe Coding, AI-powered design and developm…" at bounding box center [946, 378] width 577 height 16
click at [823, 374] on span "AI-Driven Development - Automation, Vibe Coding, AI-powered design and developm…" at bounding box center [946, 378] width 577 height 16
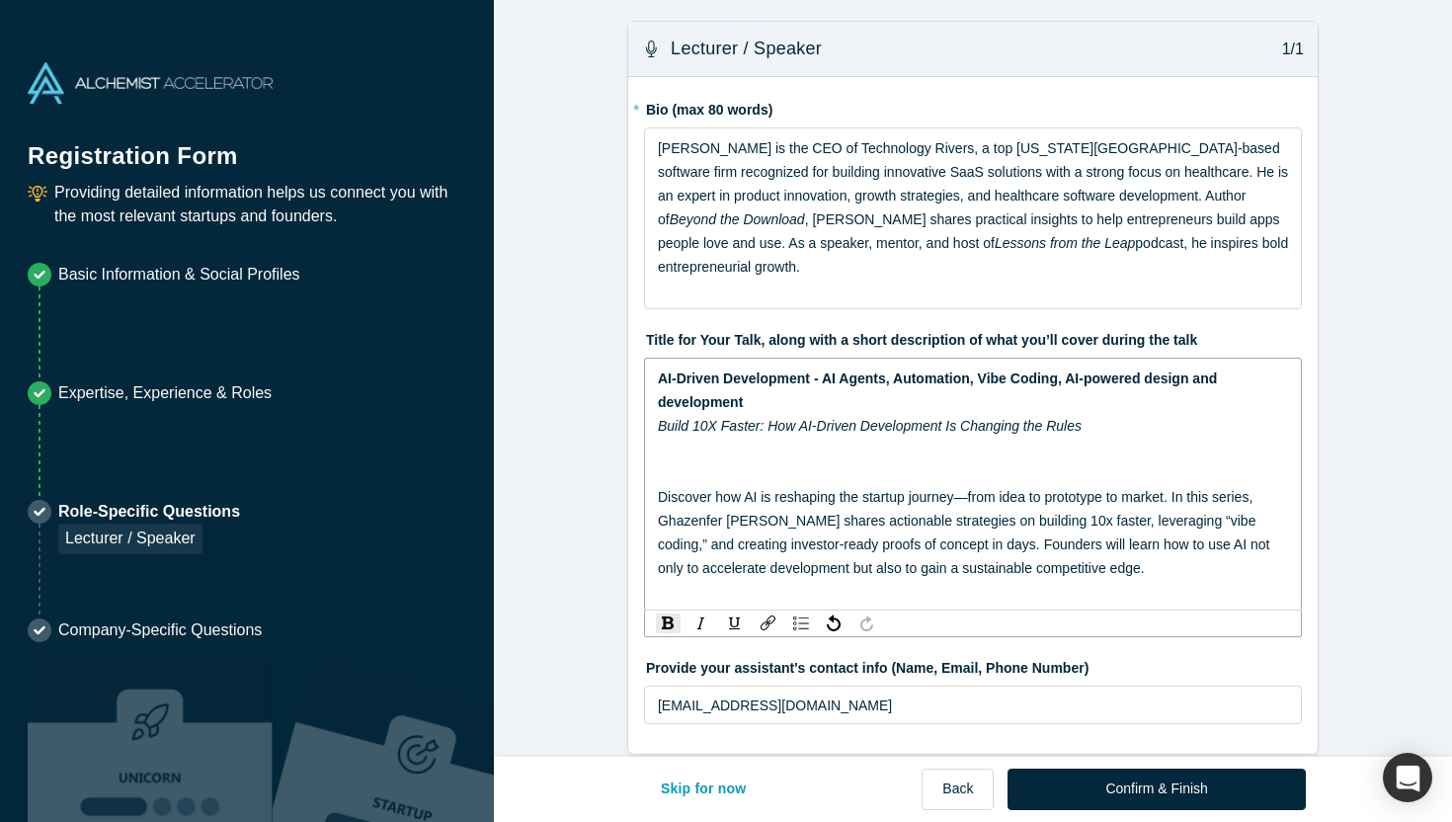
click at [775, 411] on div "AI-Driven Development - AI Agents, Automation, Vibe Coding, AI-powered design a…" at bounding box center [973, 389] width 631 height 47
click at [863, 457] on div "rdw-editor" at bounding box center [973, 449] width 631 height 24
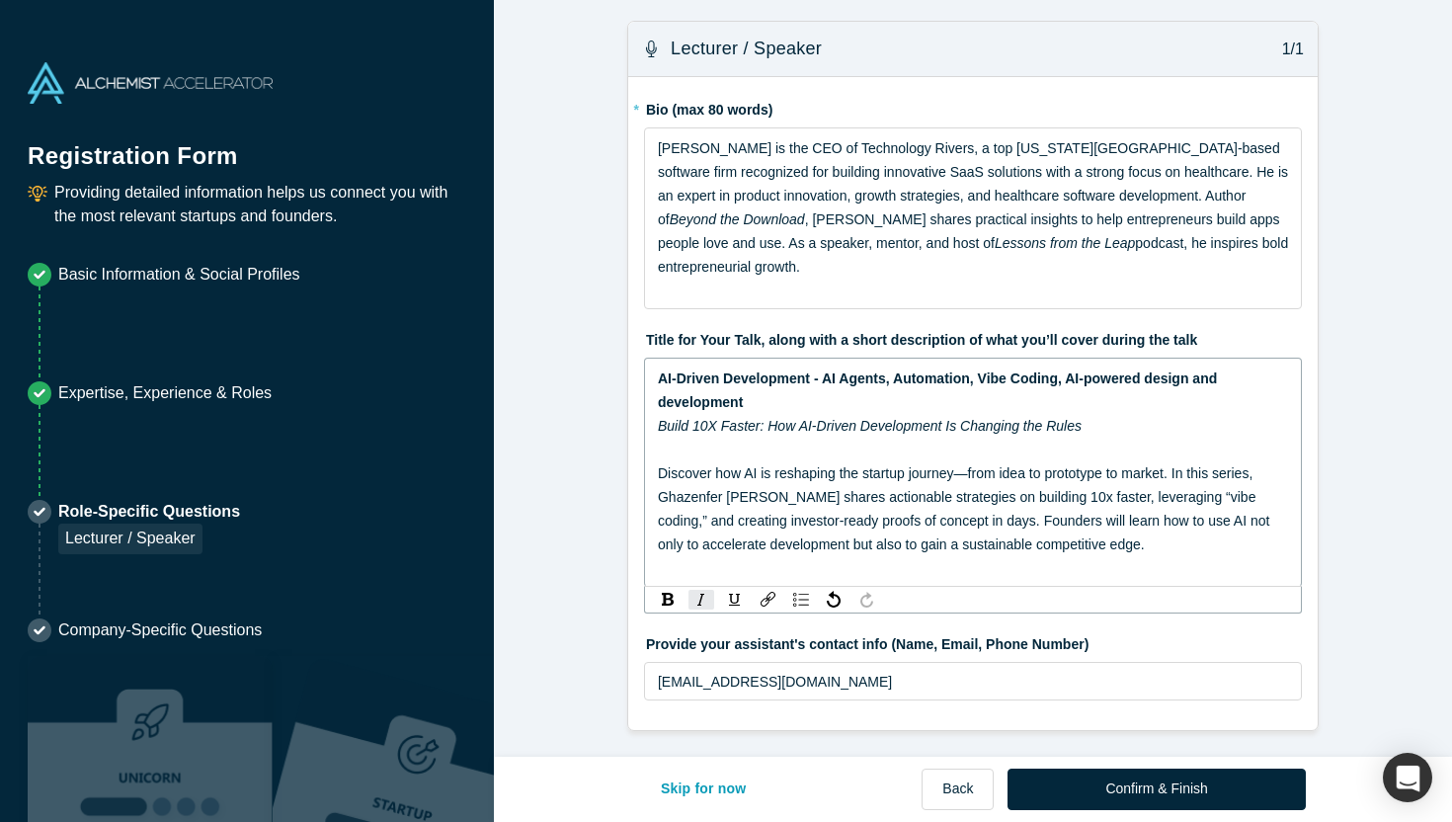
click at [1211, 526] on span "Discover how AI is reshaping the startup journey—from idea to prototype to mark…" at bounding box center [965, 508] width 615 height 87
click at [1162, 559] on div "rdw-editor" at bounding box center [973, 568] width 631 height 24
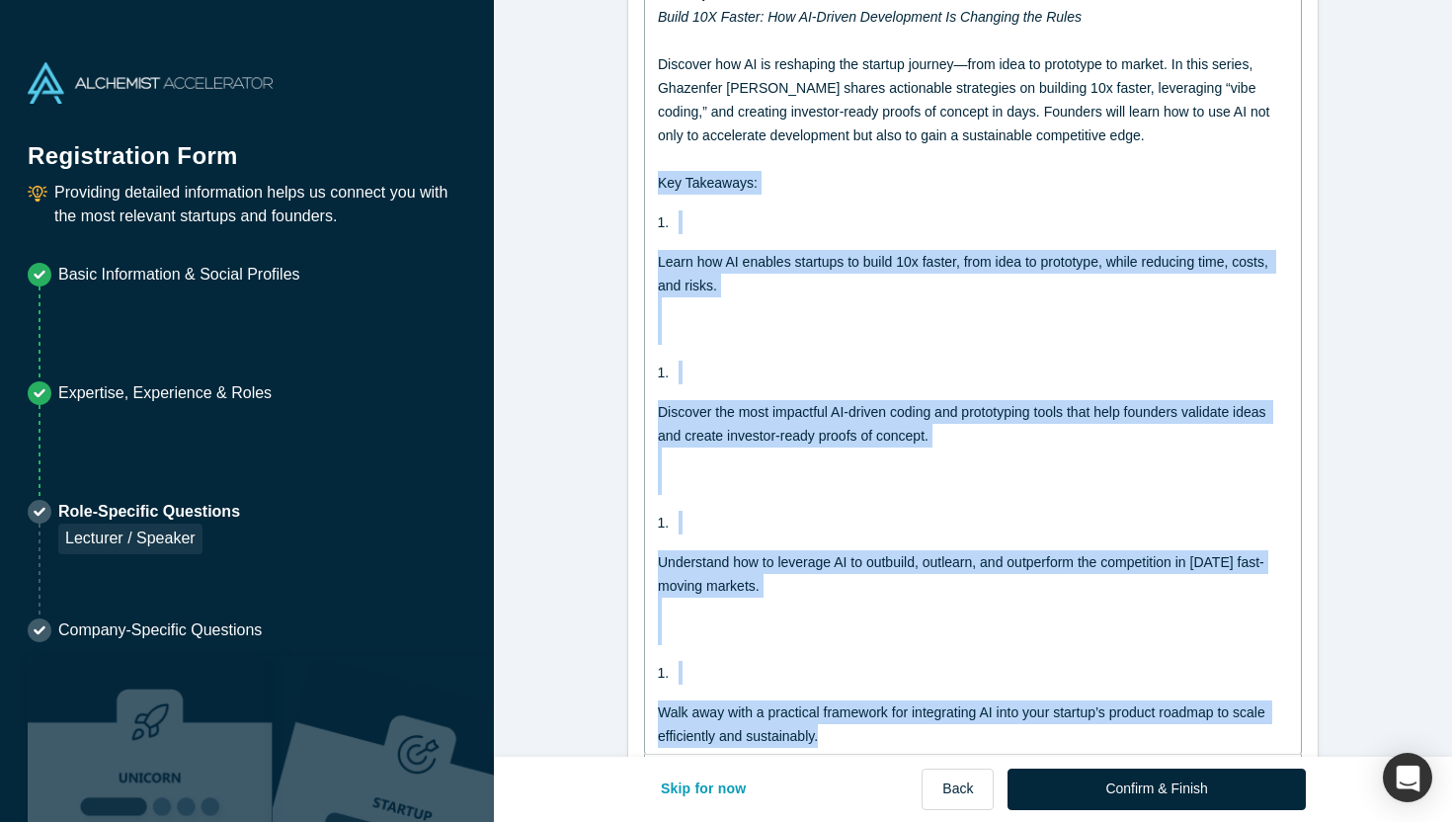
scroll to position [580, 0]
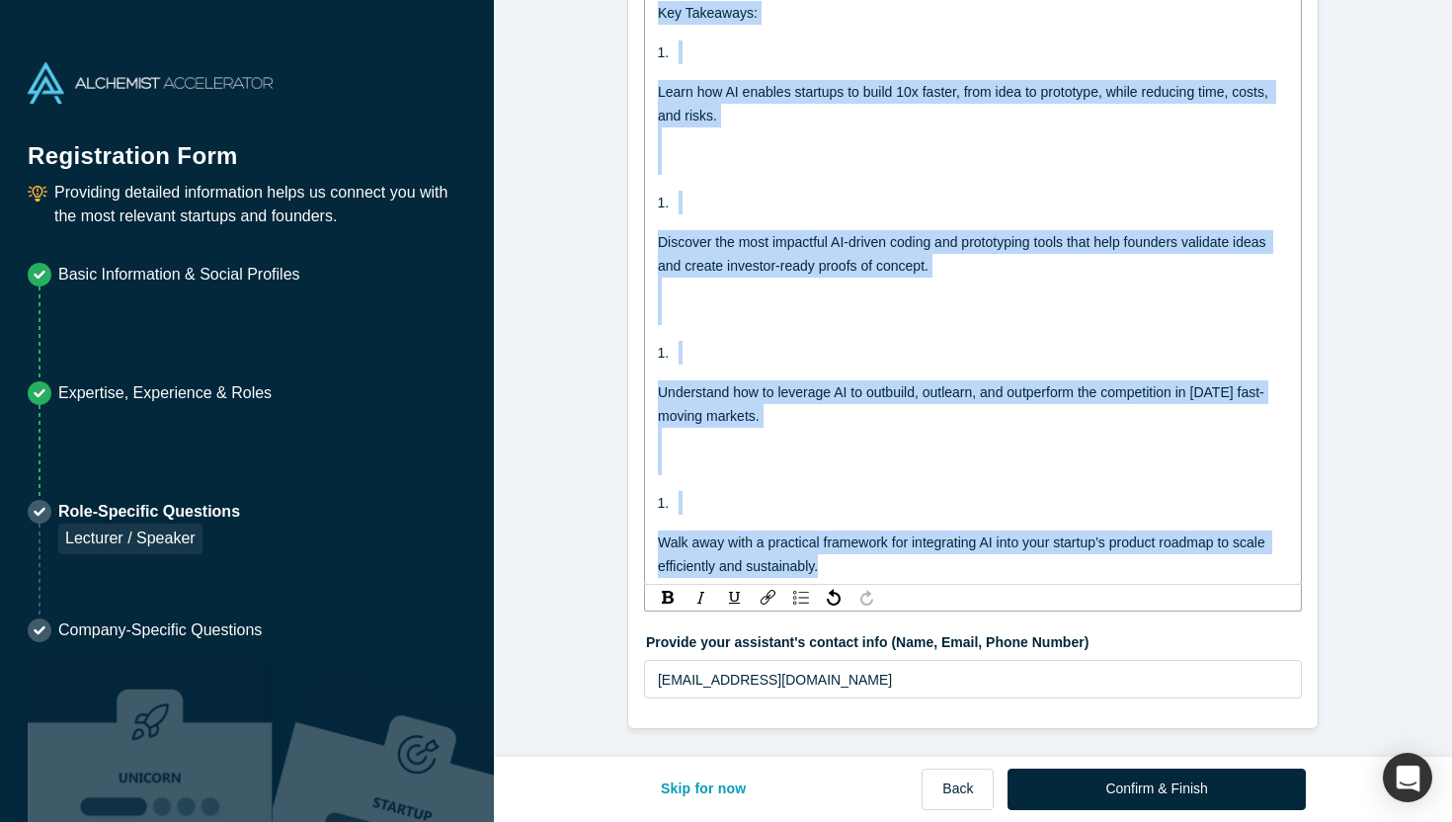
drag, startPoint x: 657, startPoint y: 364, endPoint x: 1300, endPoint y: 565, distance: 674.3
click at [1300, 565] on div "AI-Driven Development - AI Agents, Automation, Vibe Coding, AI-powered design a…" at bounding box center [973, 182] width 658 height 806
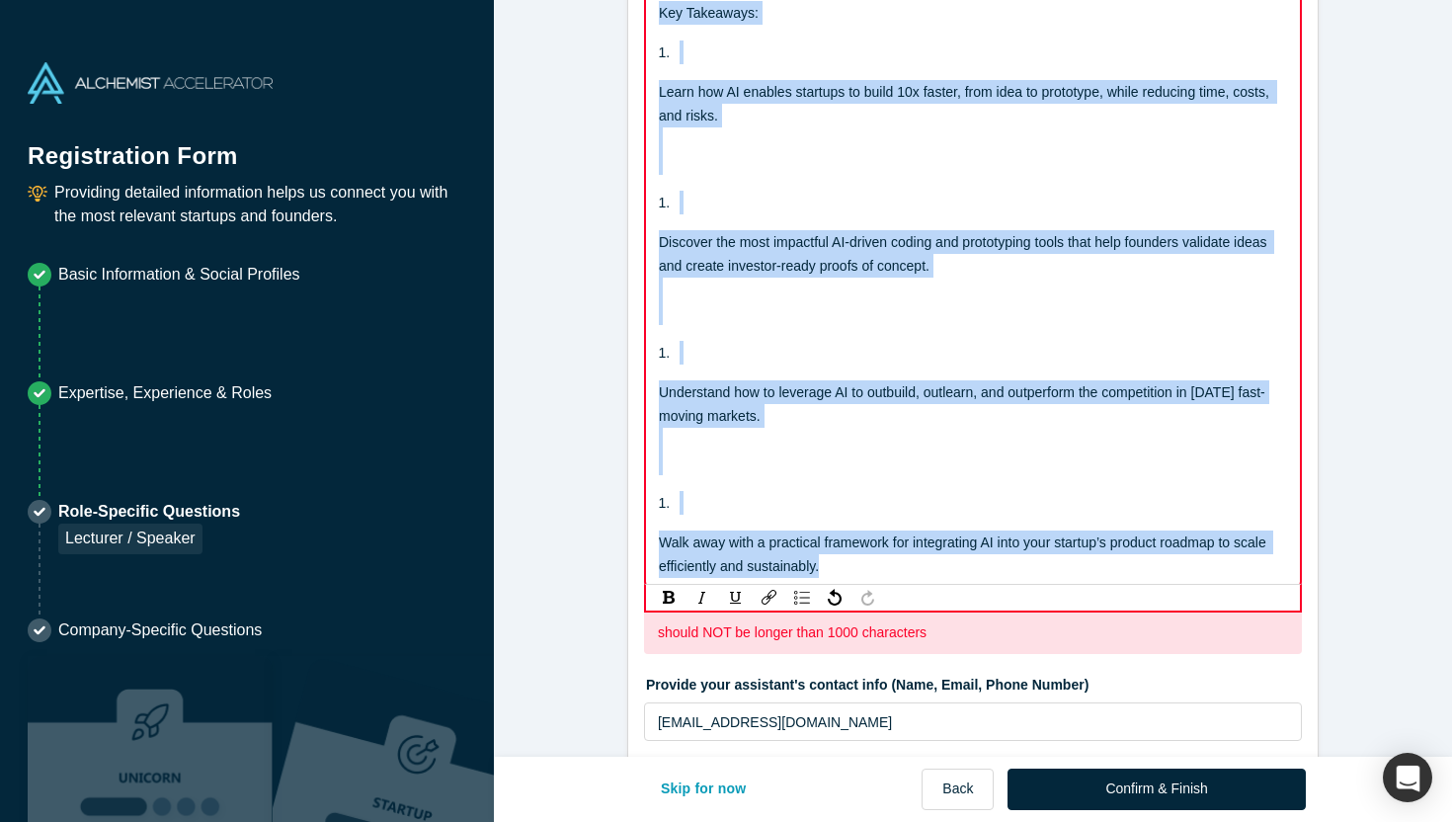
scroll to position [27, 0]
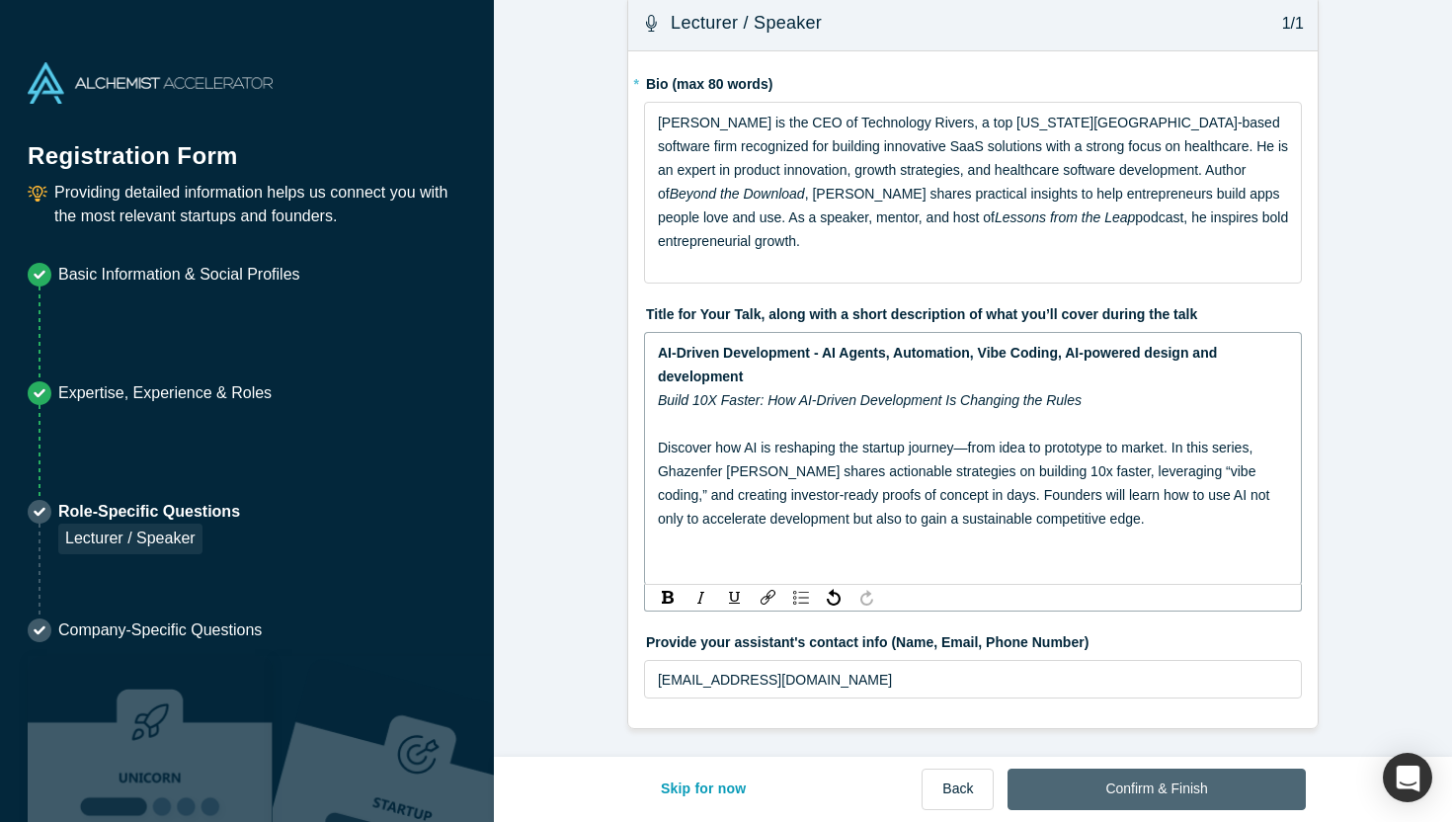
click at [1207, 785] on button "Confirm & Finish" at bounding box center [1155, 788] width 297 height 41
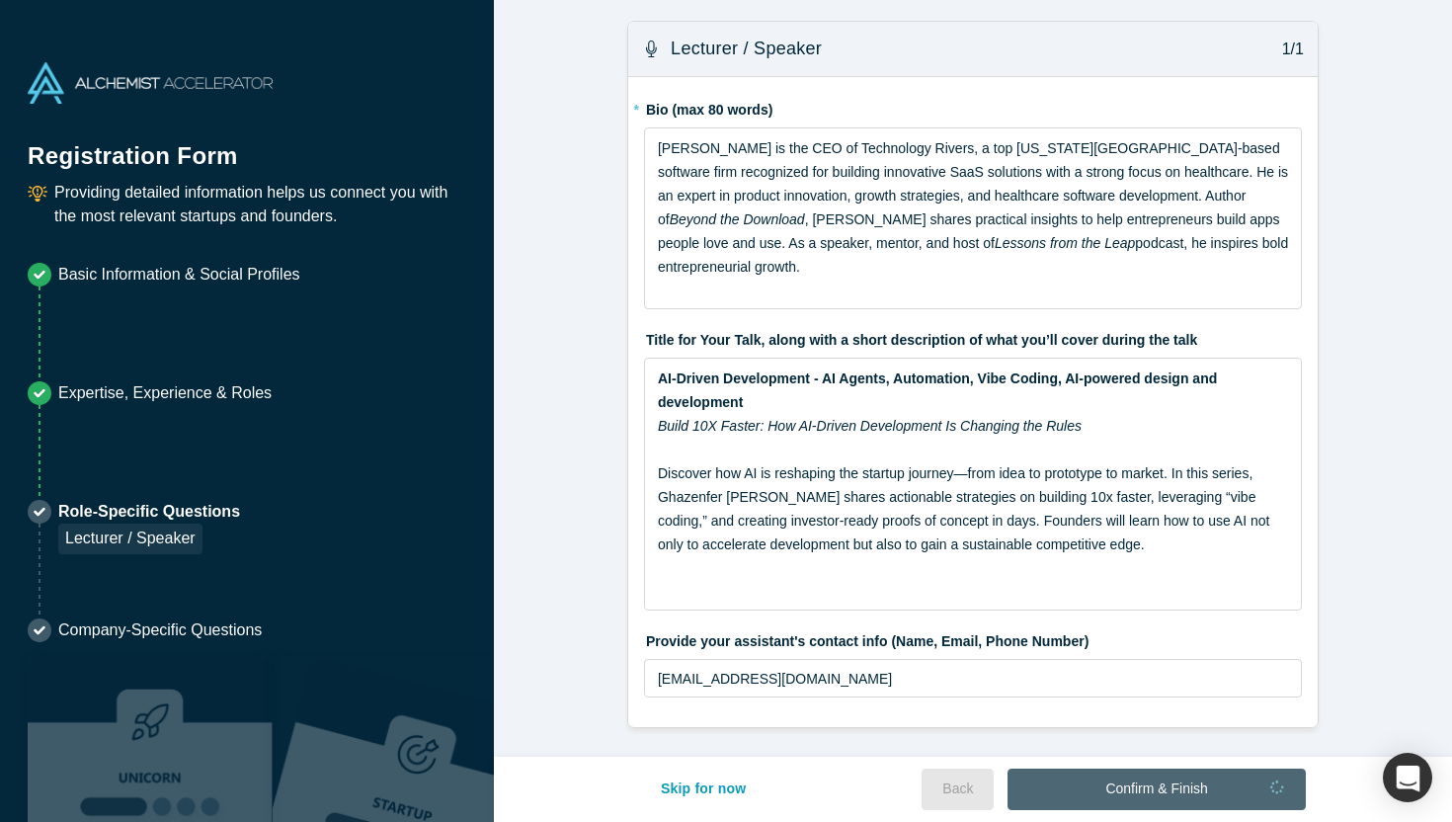
scroll to position [0, 0]
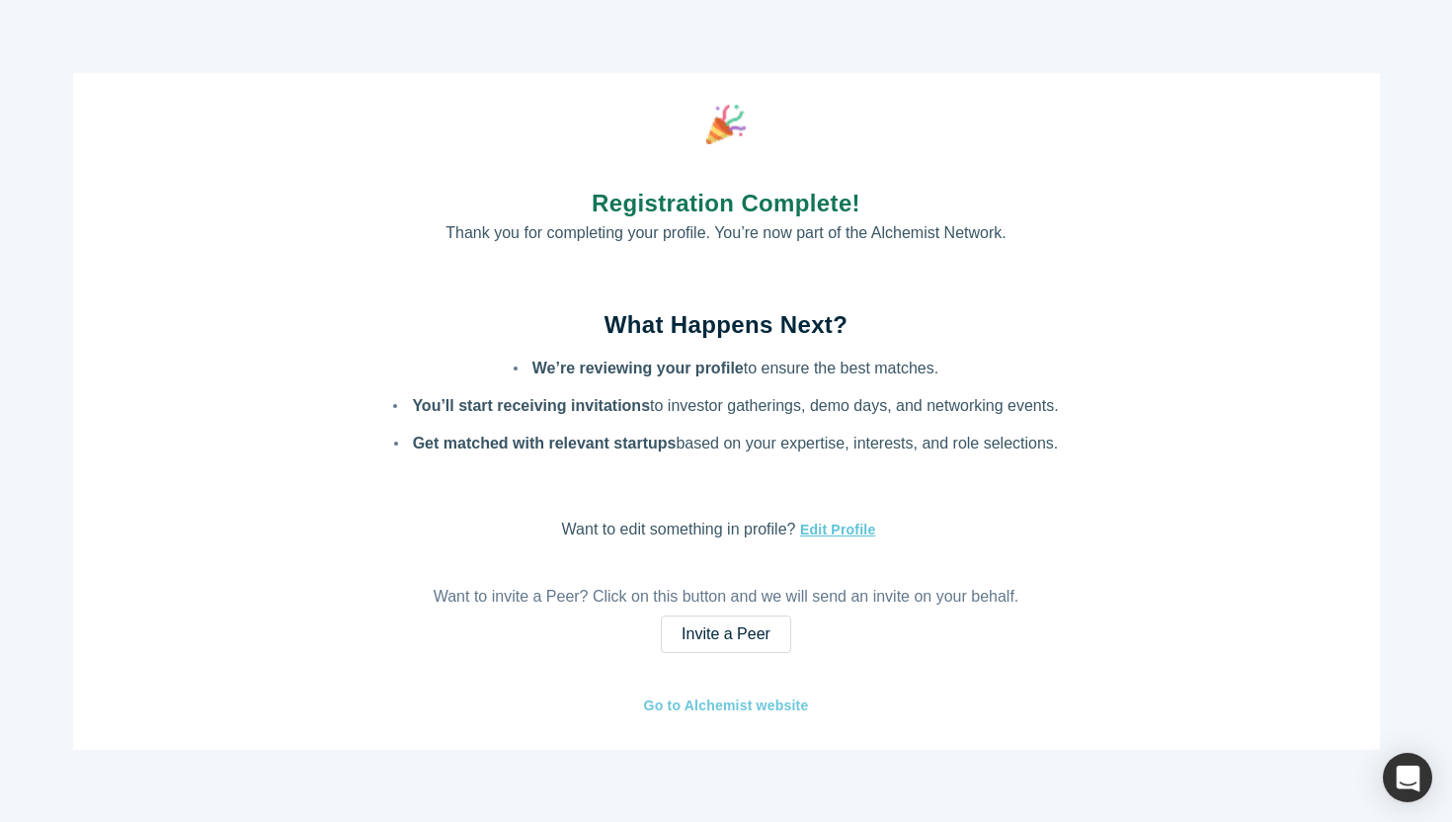
click at [774, 708] on link "Go to Alchemist website" at bounding box center [726, 705] width 167 height 23
drag, startPoint x: 414, startPoint y: 403, endPoint x: 1067, endPoint y: 443, distance: 654.9
click at [1067, 443] on div "Registration Complete! Thank you for completing your profile. You’re now part o…" at bounding box center [726, 411] width 1306 height 676
